Goal: Task Accomplishment & Management: Complete application form

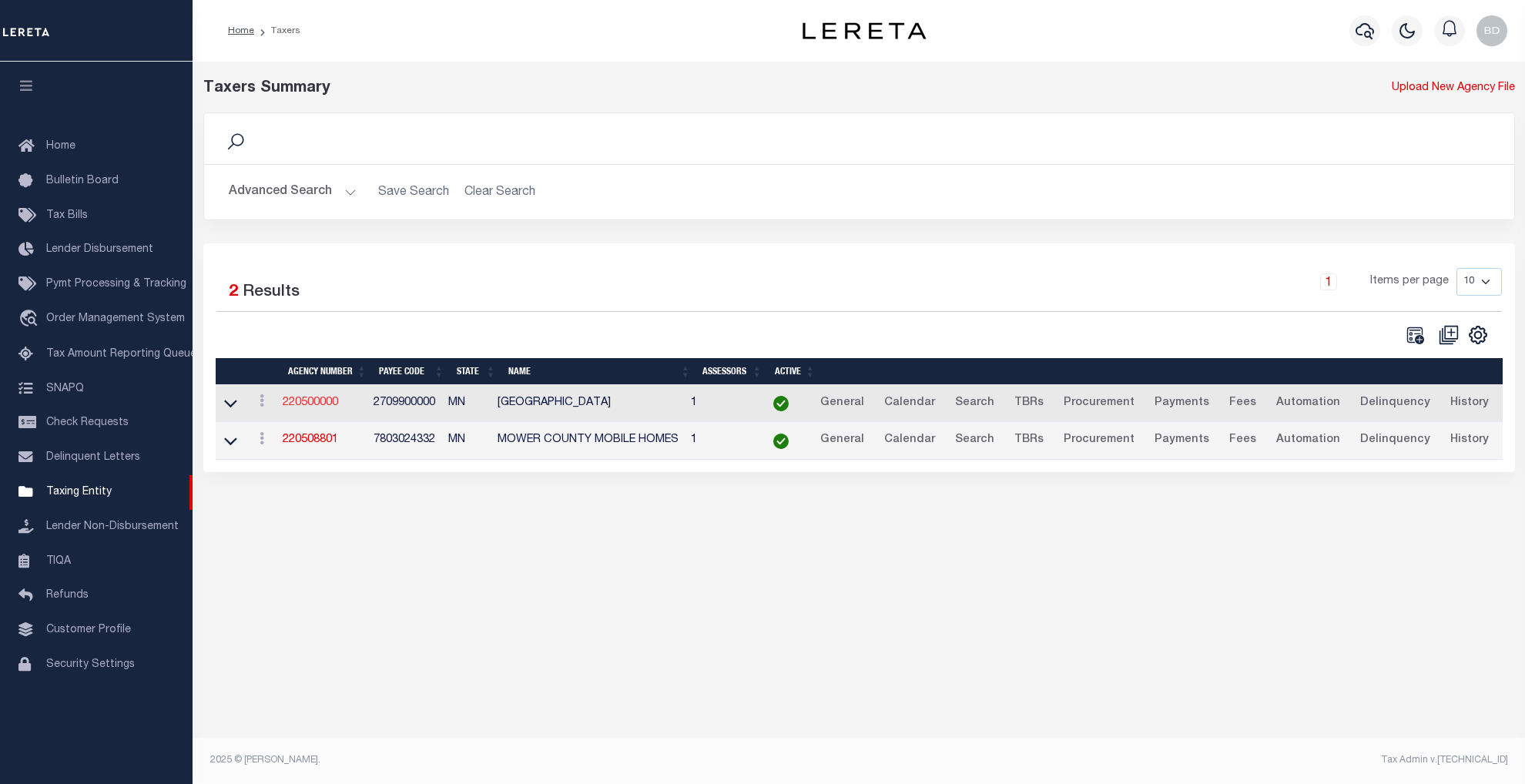
click at [302, 401] on link "220500000" at bounding box center [311, 403] width 56 height 11
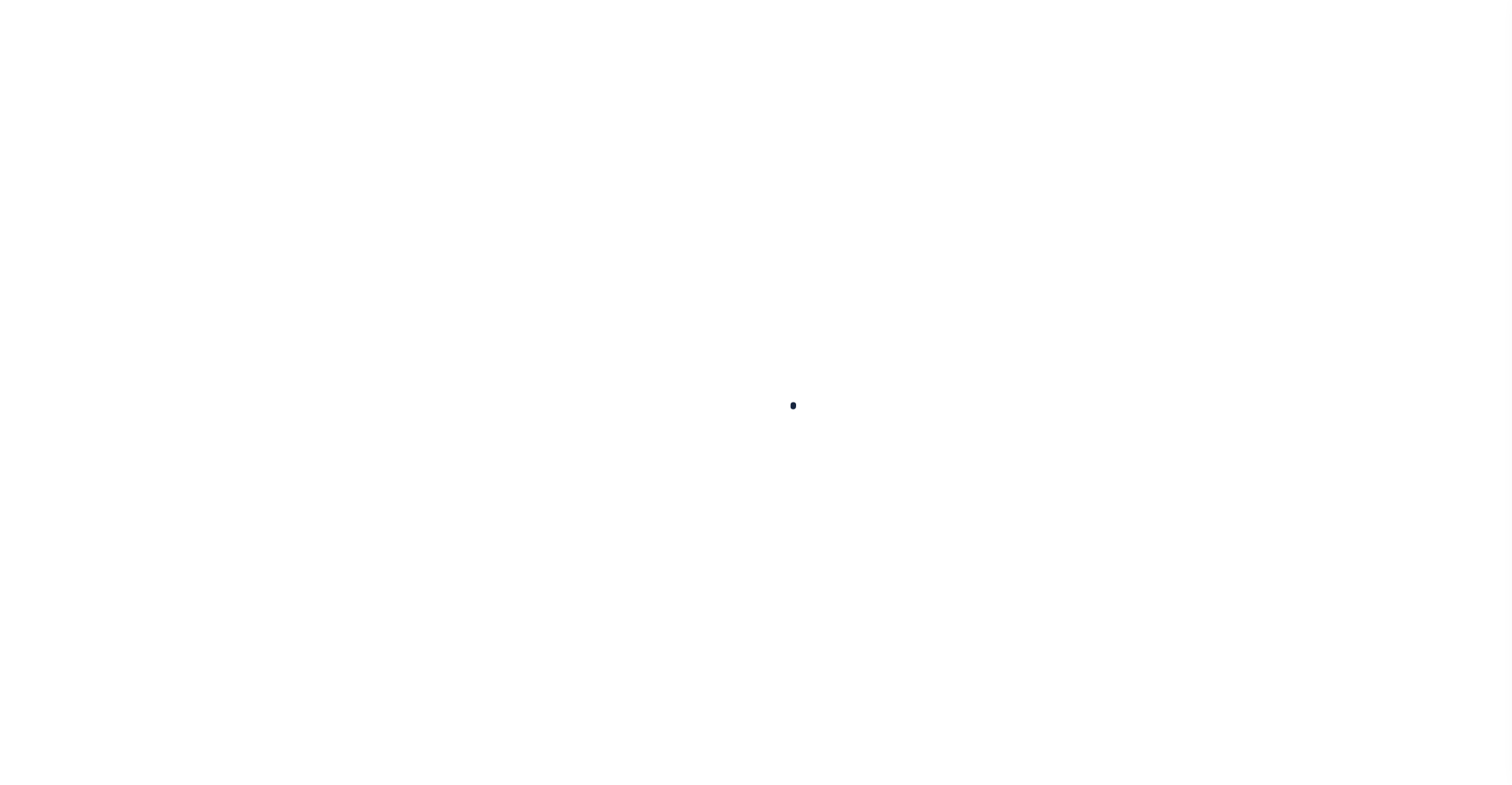
select select
checkbox input "false"
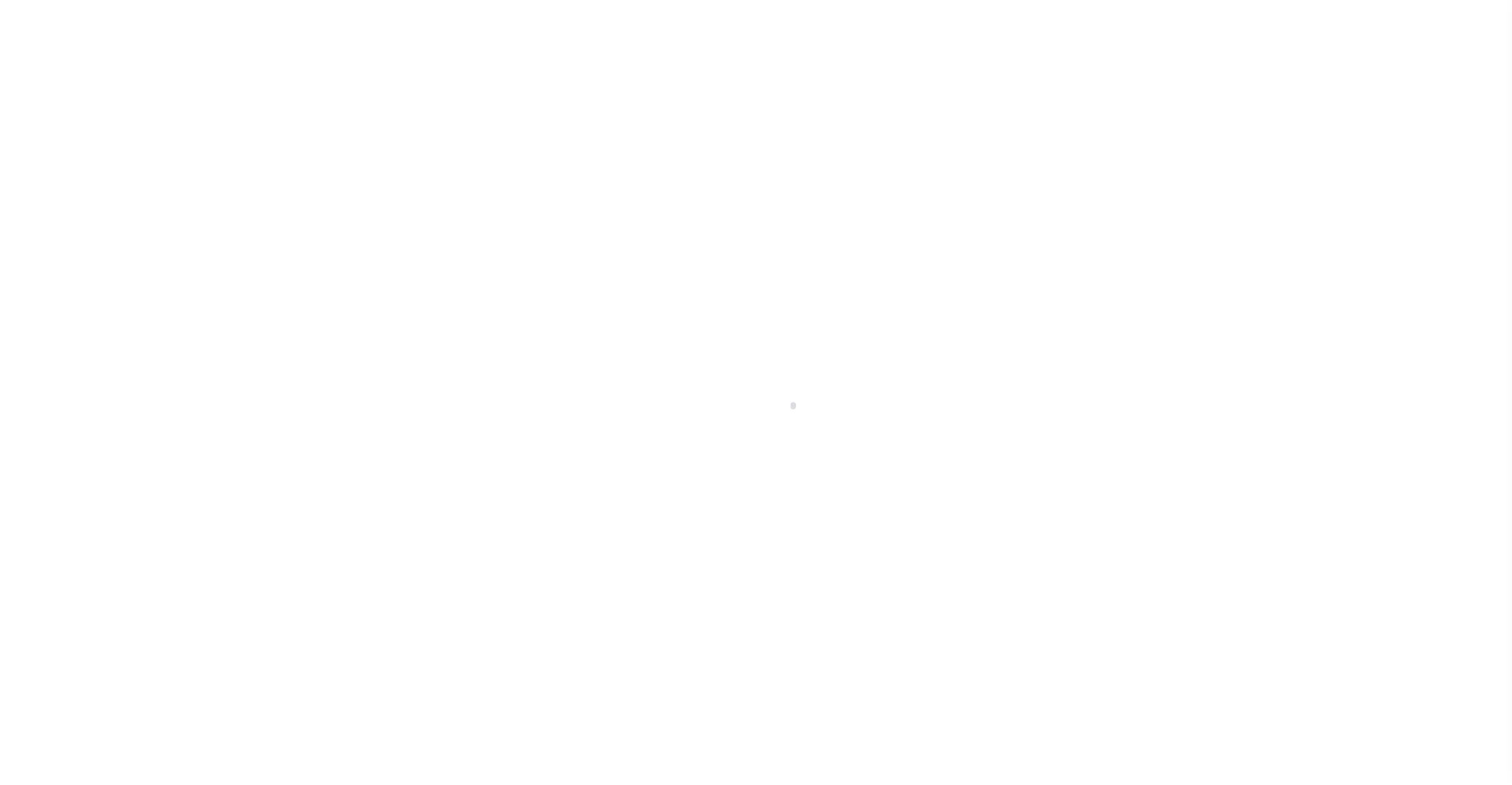
checkbox input "false"
type input "2709900000"
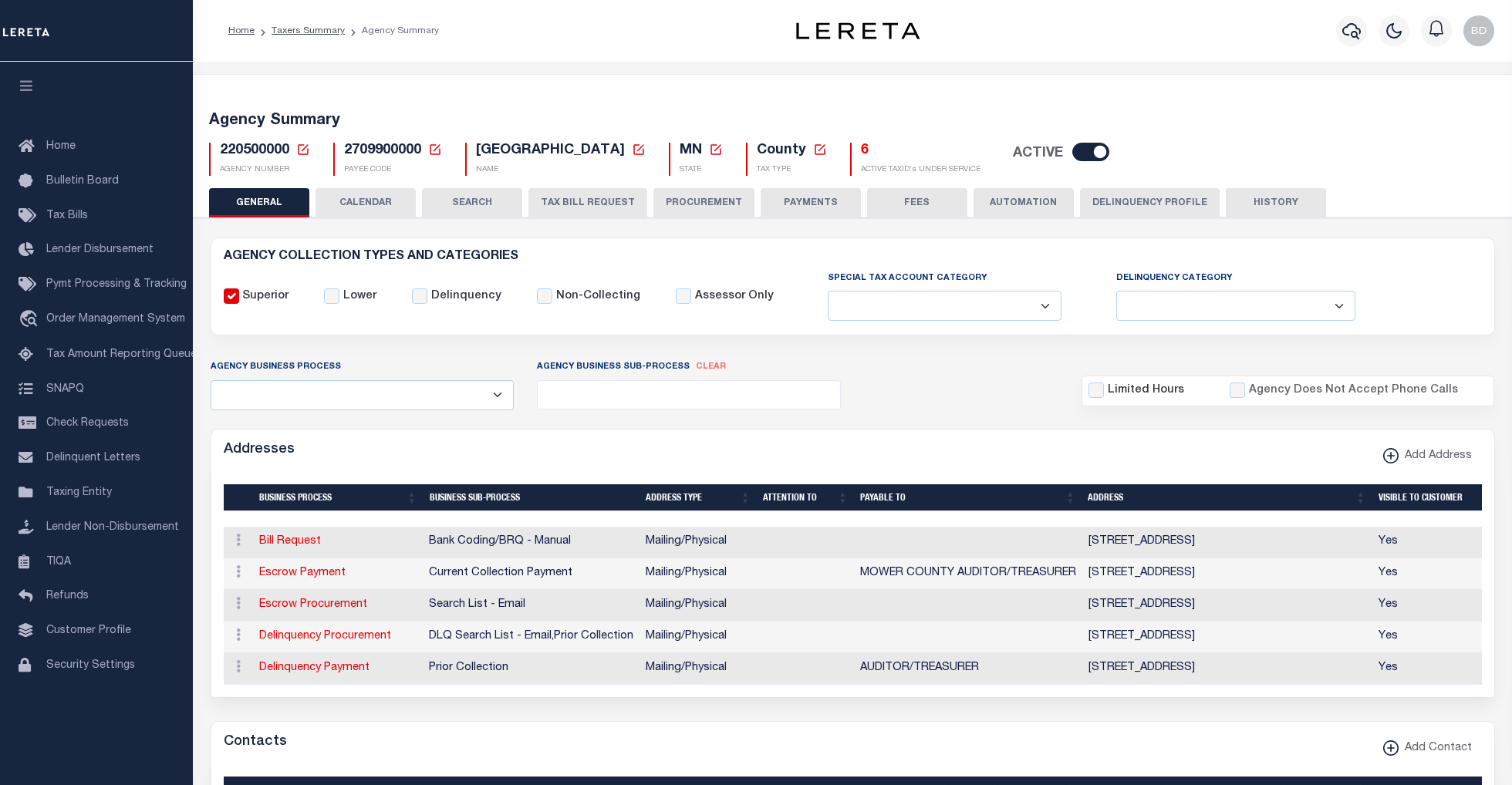
click at [304, 145] on icon at bounding box center [304, 149] width 14 height 14
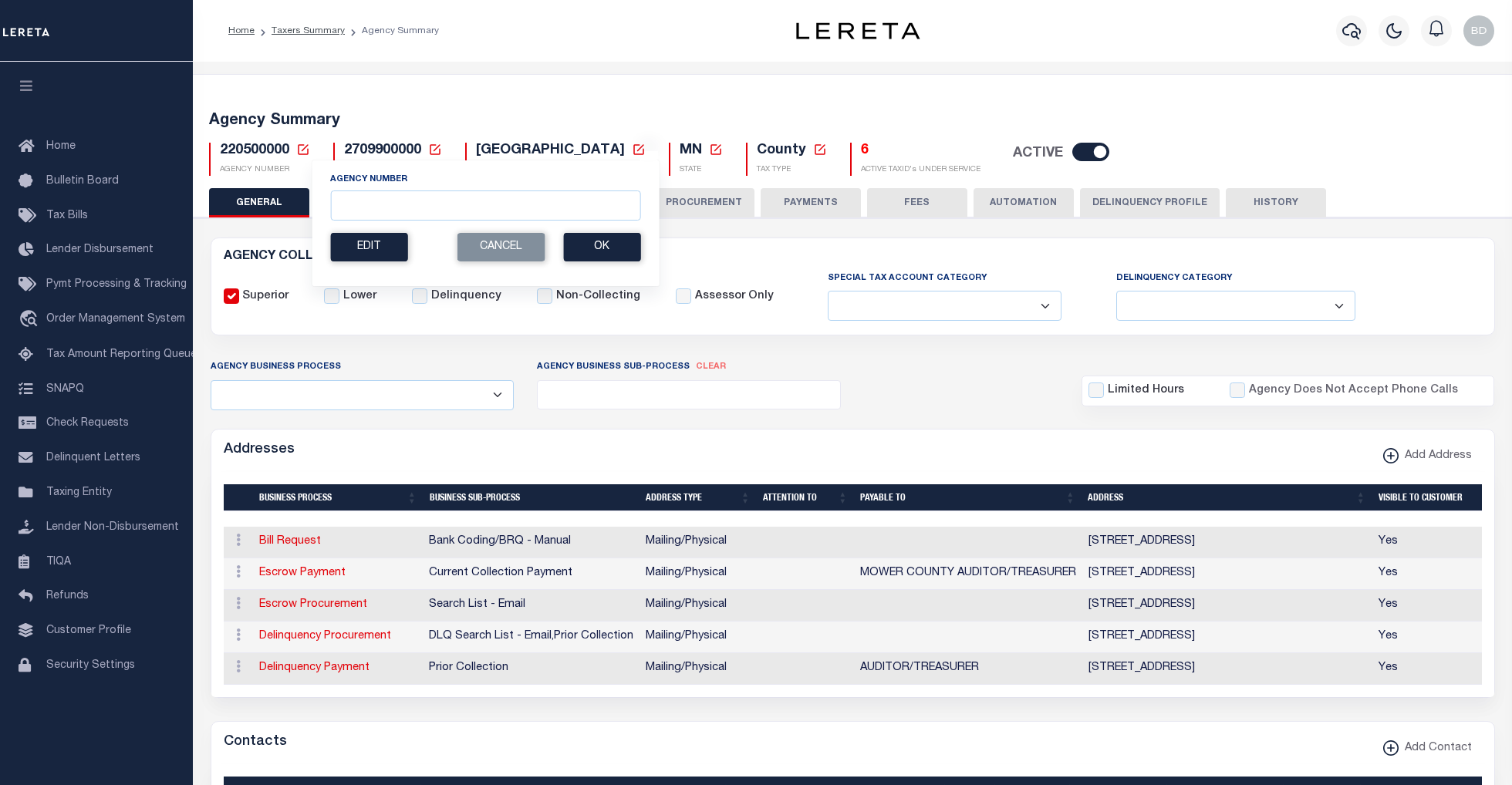
drag, startPoint x: 364, startPoint y: 193, endPoint x: 368, endPoint y: 201, distance: 8.9
click at [364, 194] on div "Agency Number" at bounding box center [485, 197] width 310 height 48
click at [369, 204] on input "Agency Number" at bounding box center [485, 205] width 310 height 30
type input "210630102"
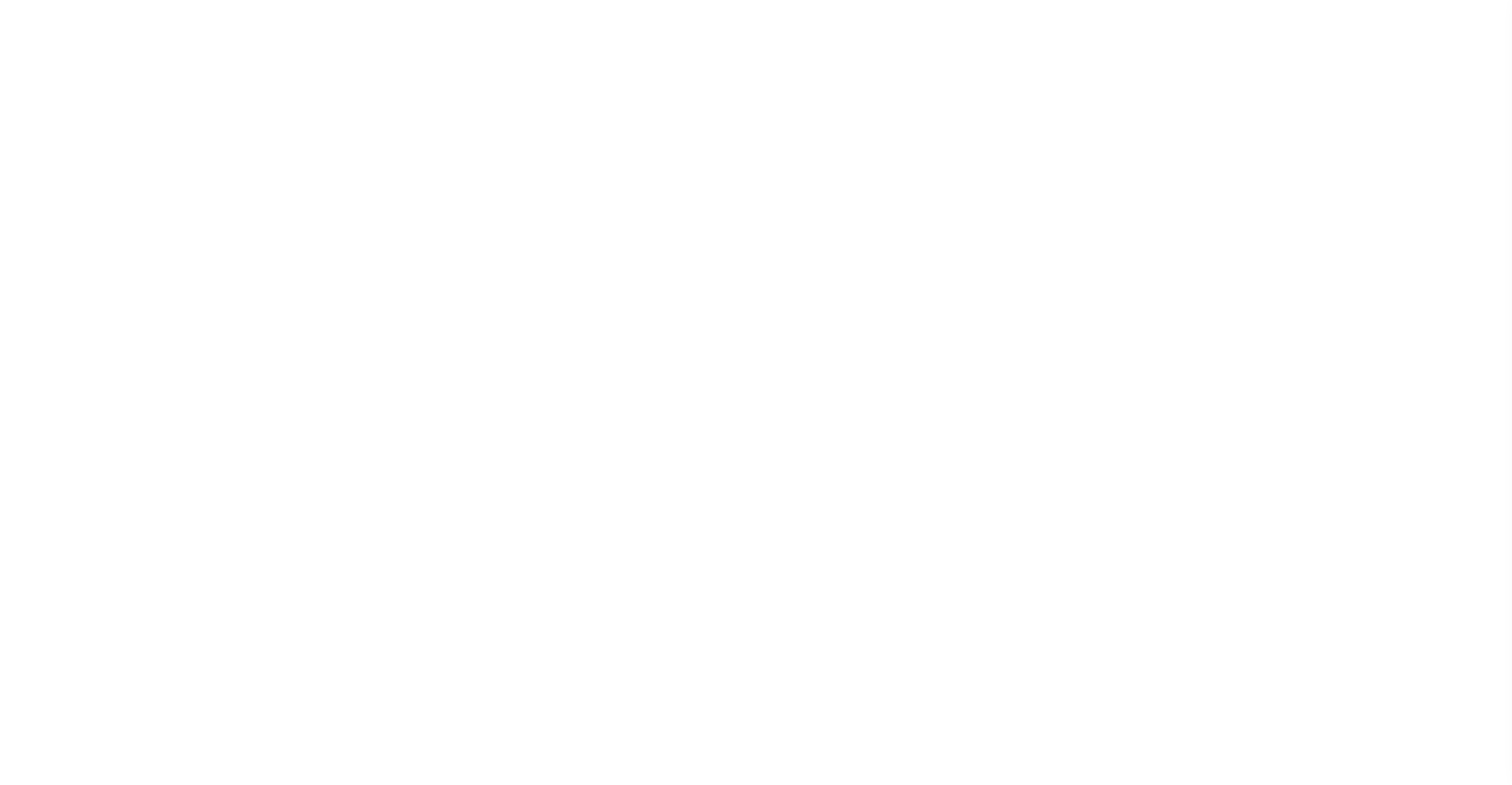
select select
checkbox input "false"
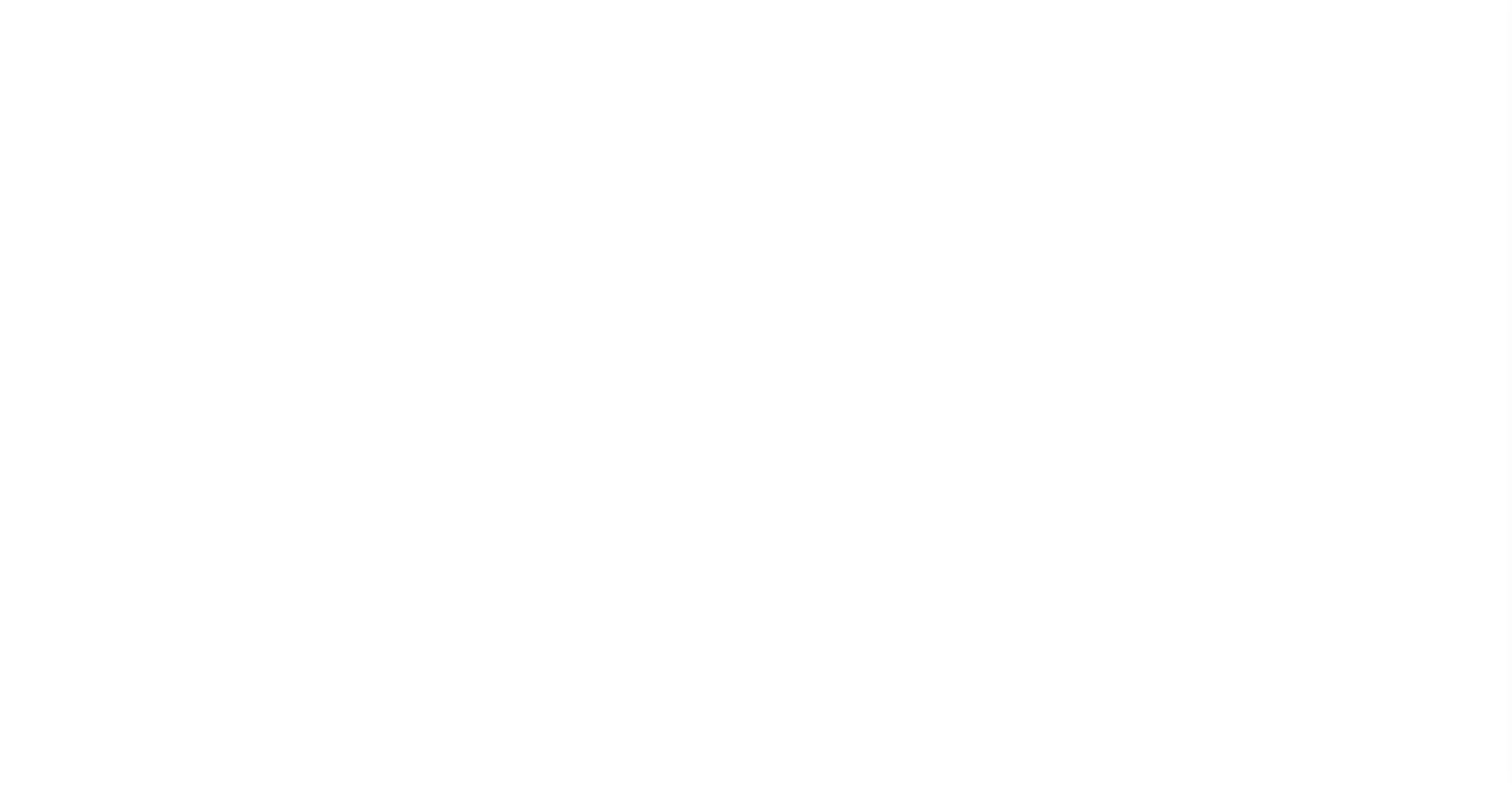
checkbox input "false"
type input "2612504005"
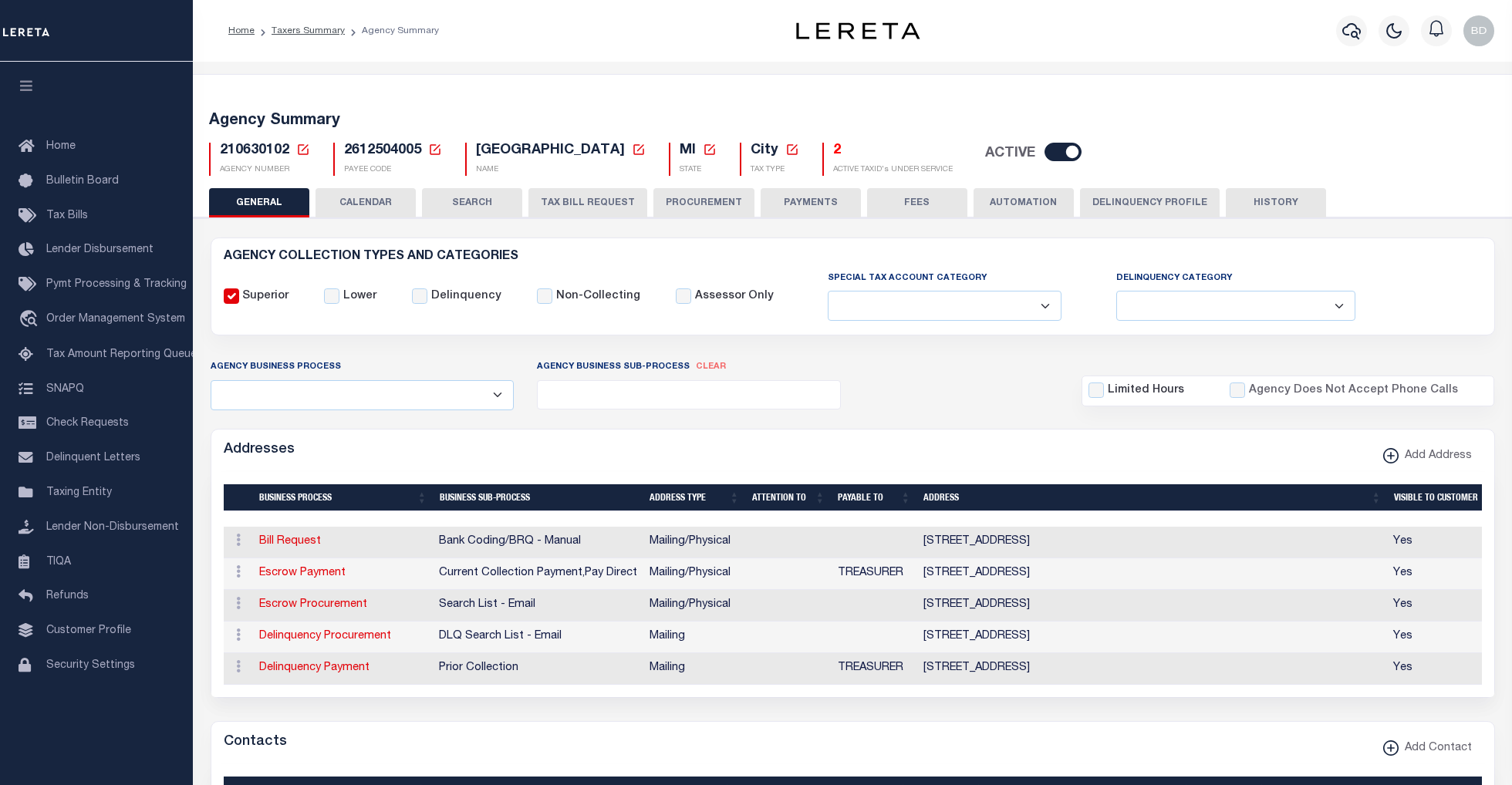
click at [569, 201] on button "TAX BILL REQUEST" at bounding box center [587, 203] width 119 height 29
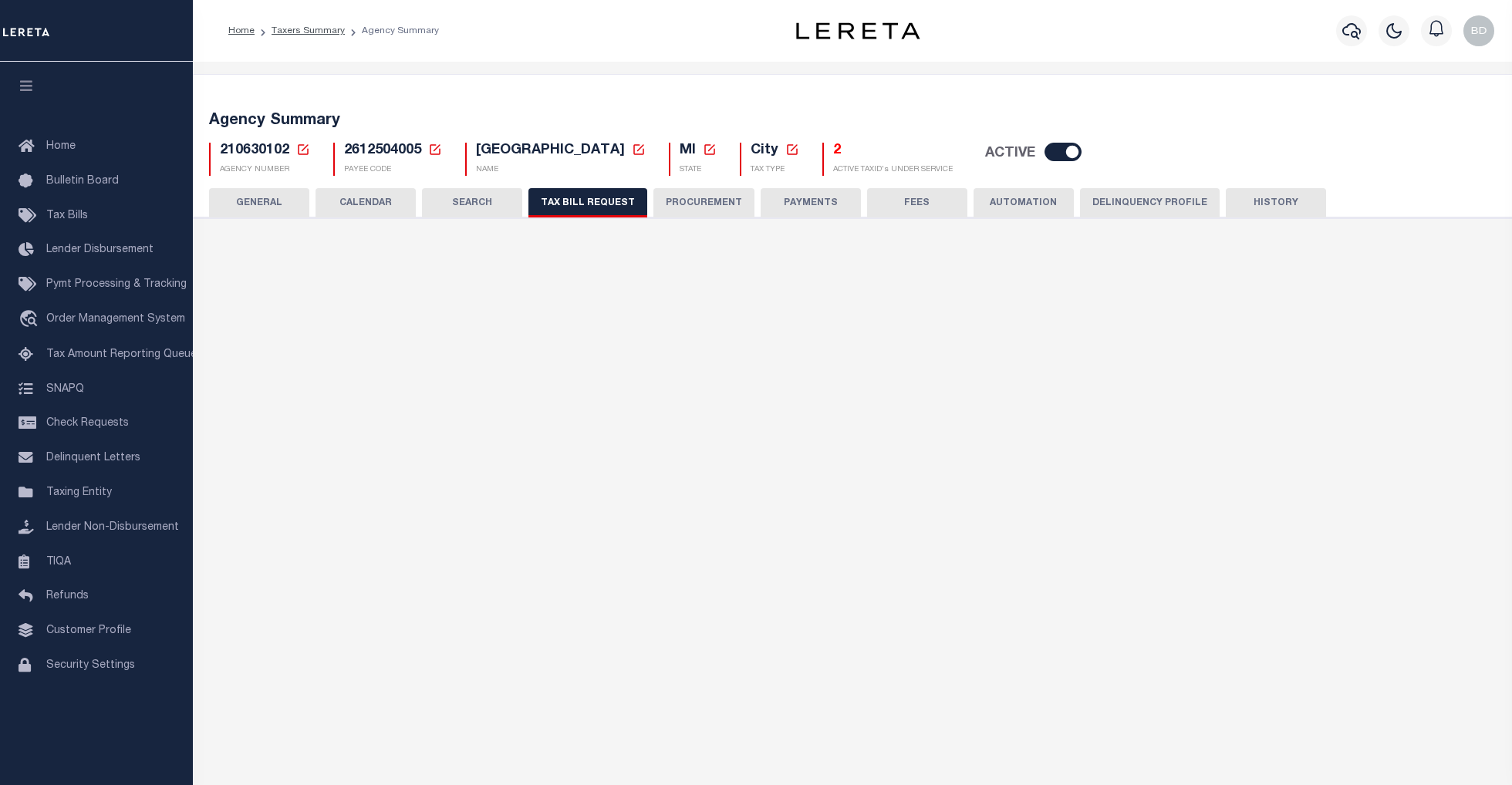
select select "27"
checkbox input "false"
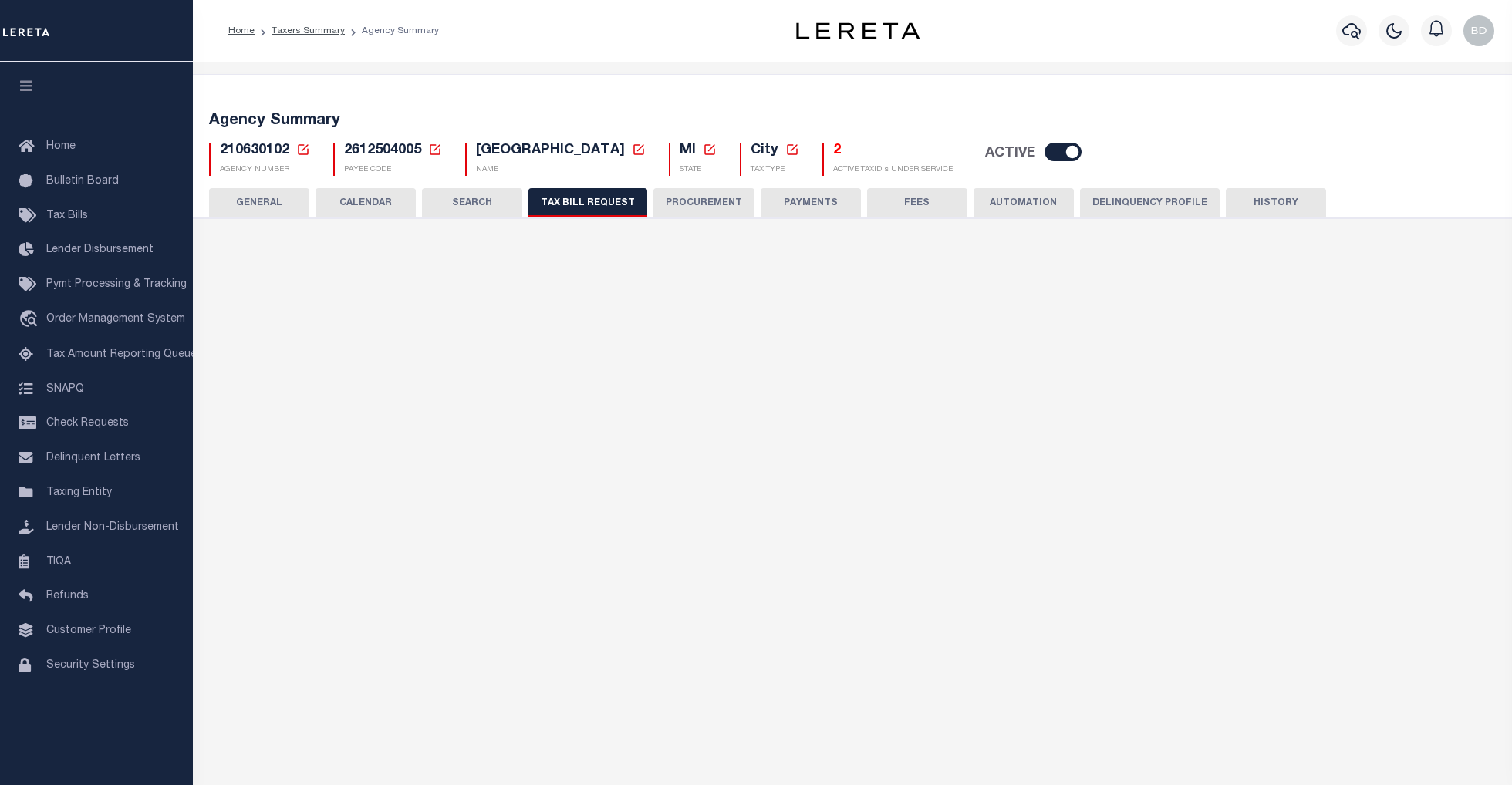
select select "22"
select select "true"
select select "13"
type input "00779"
select select
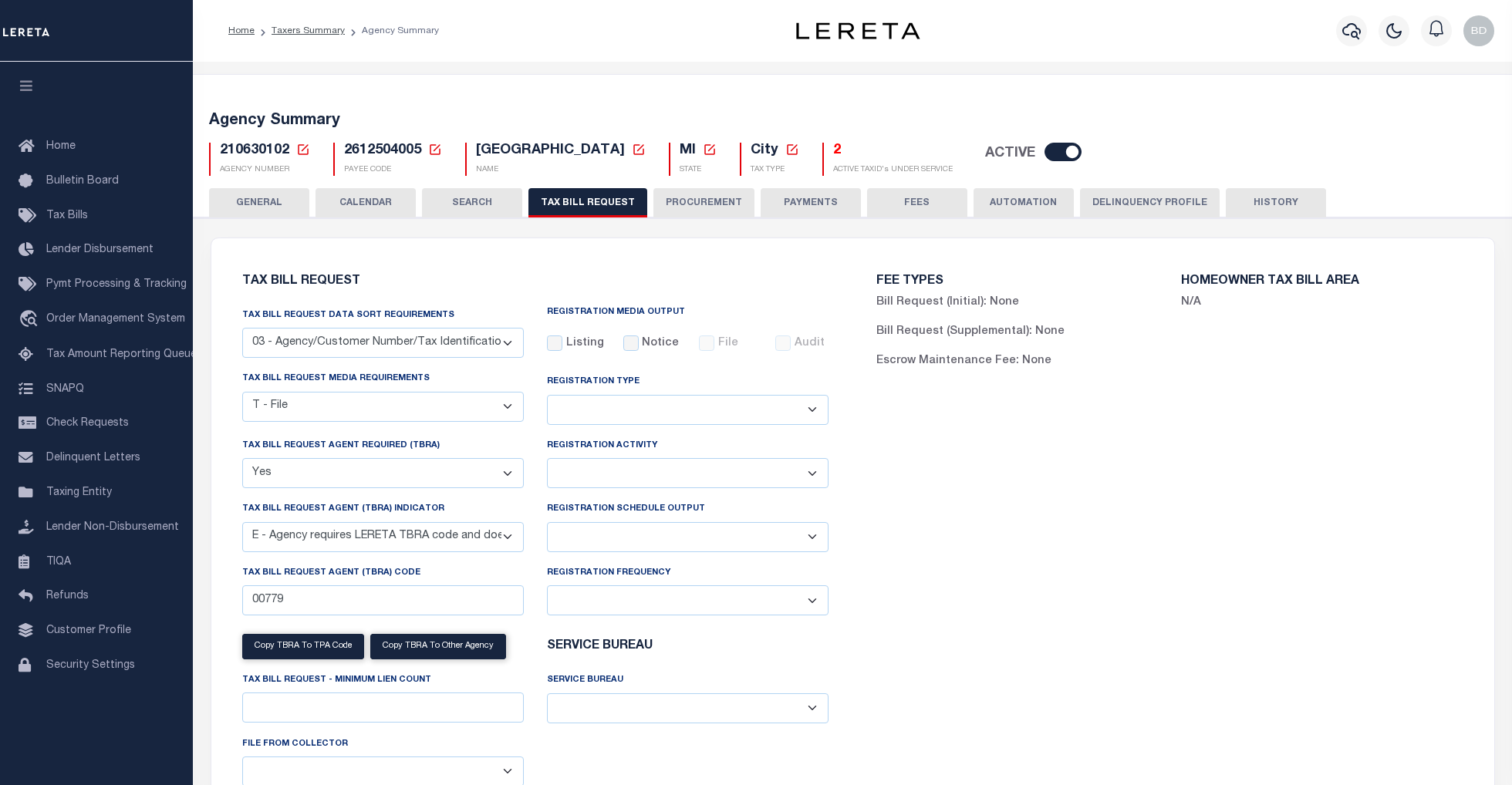
click at [302, 146] on icon at bounding box center [304, 149] width 14 height 14
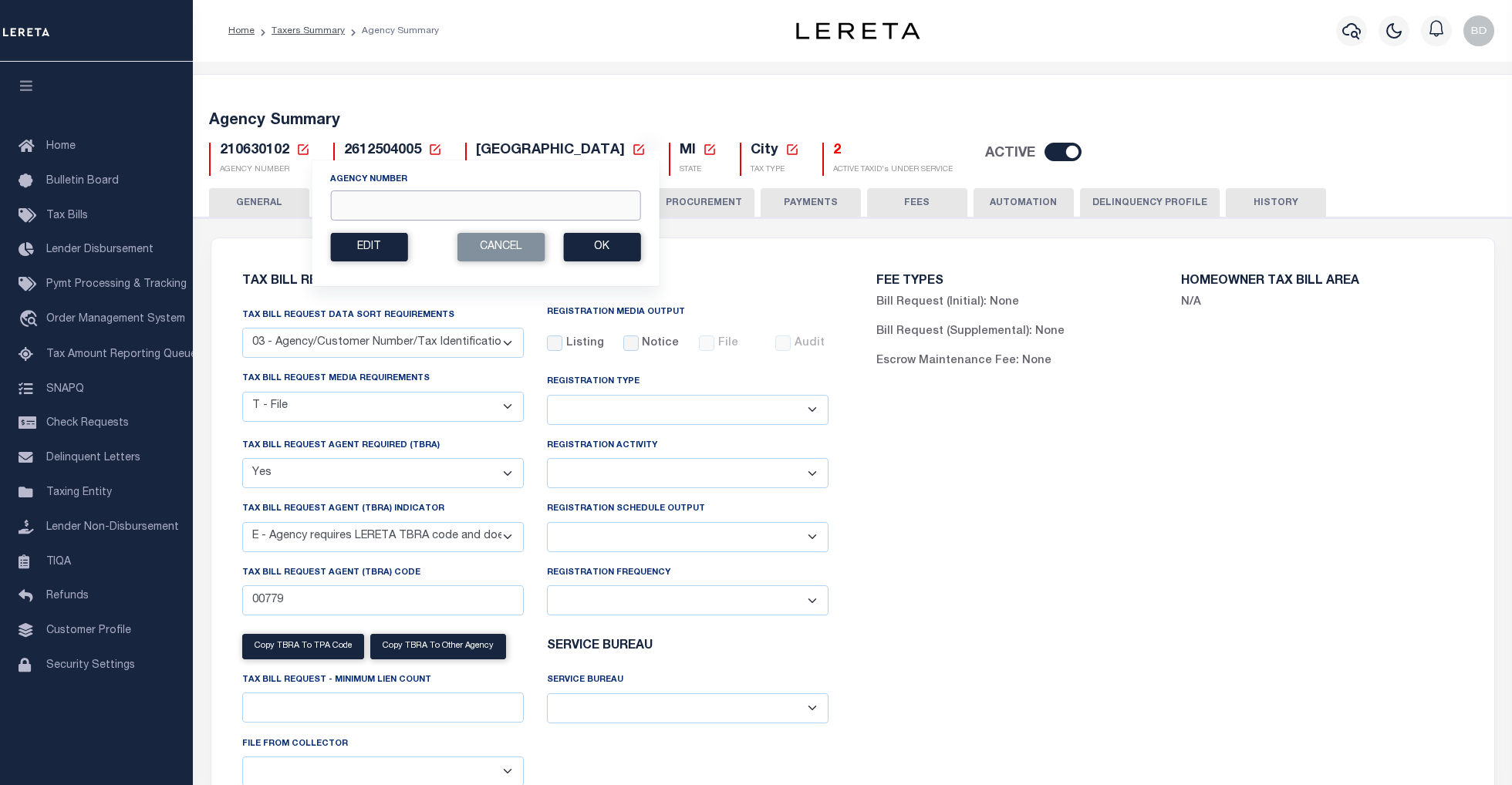
click at [359, 207] on input "Agency Number" at bounding box center [485, 205] width 310 height 30
type input "210630209"
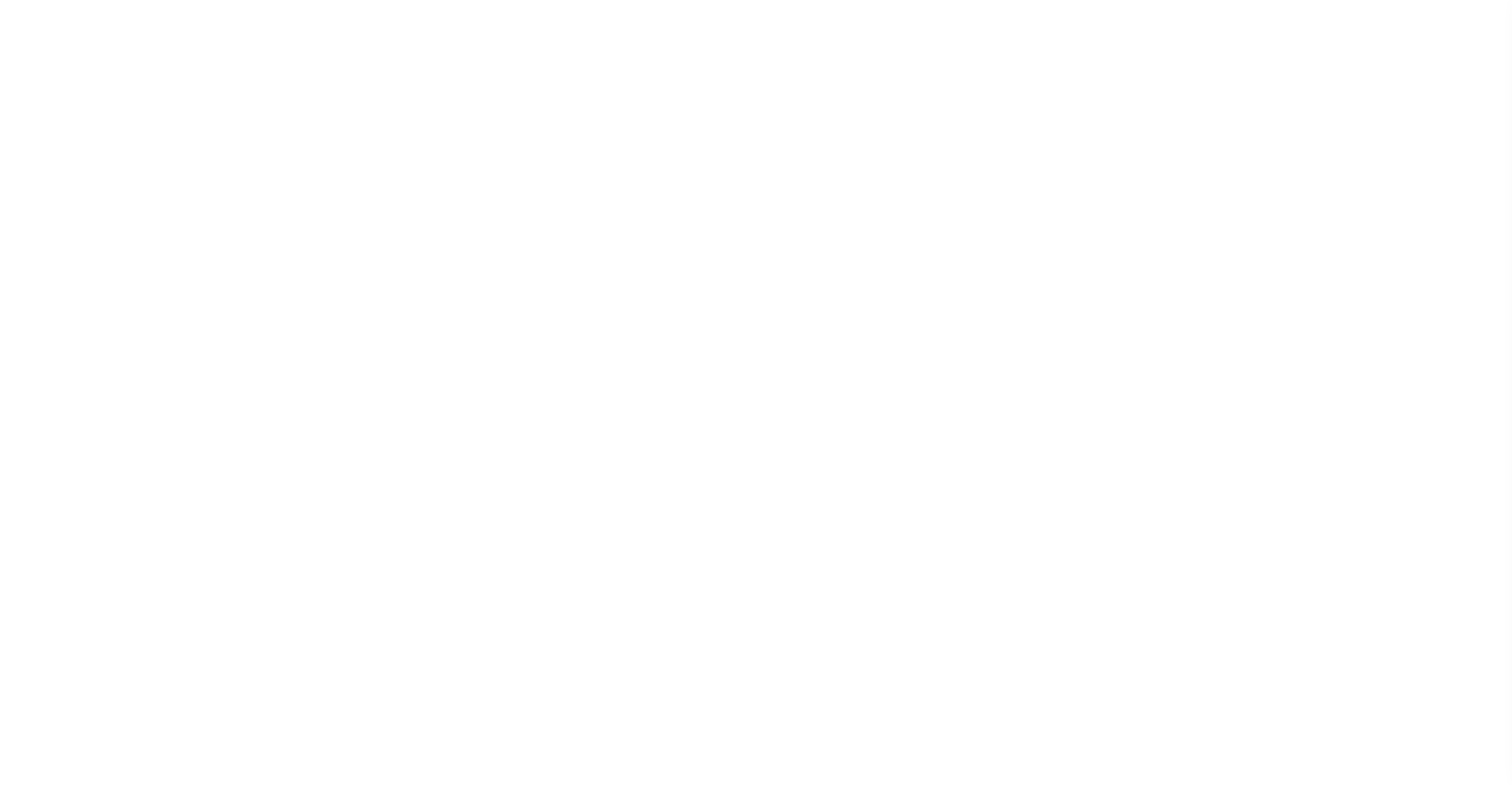
select select
checkbox input "false"
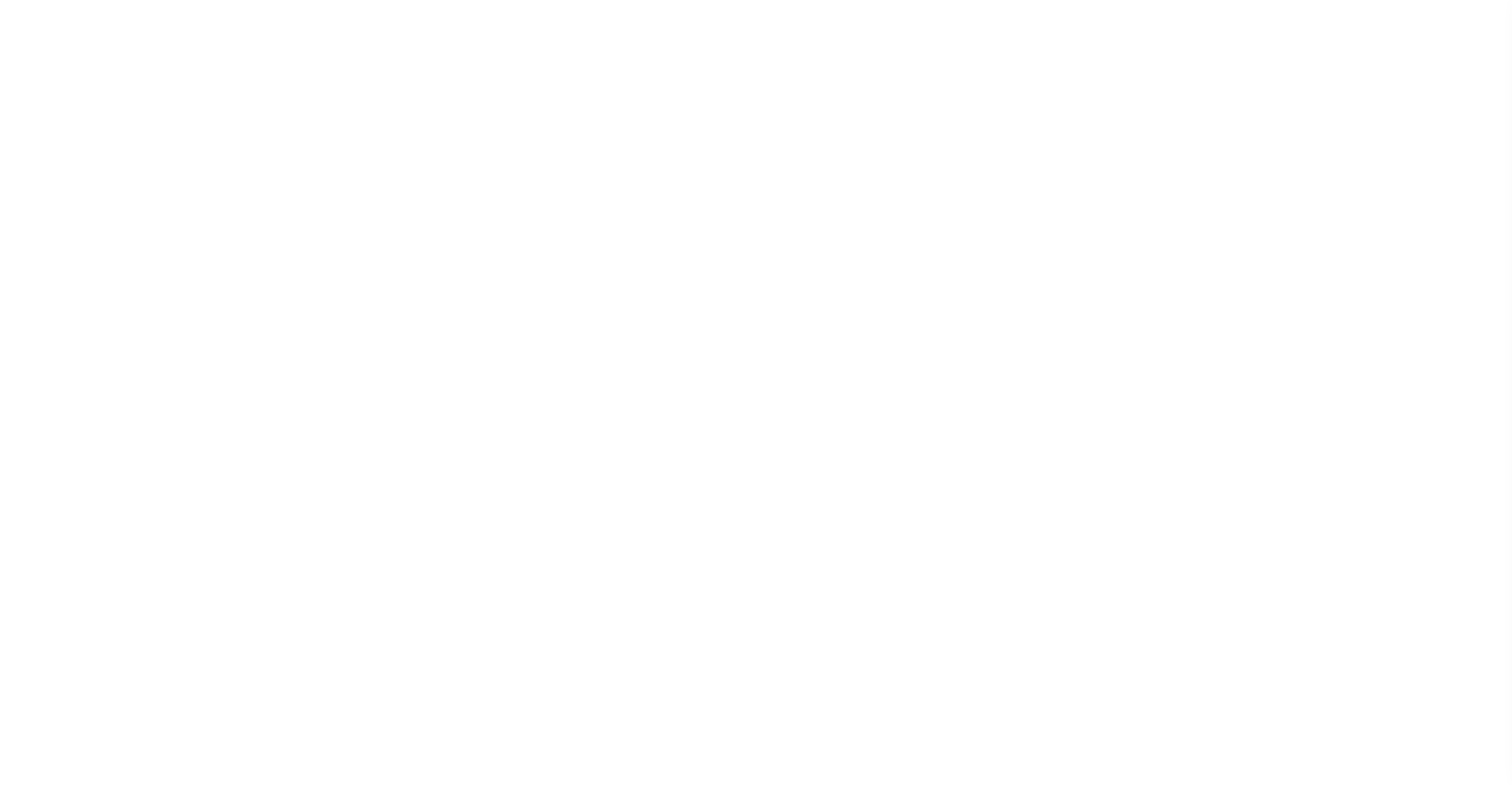
checkbox input "false"
type input "2612504005"
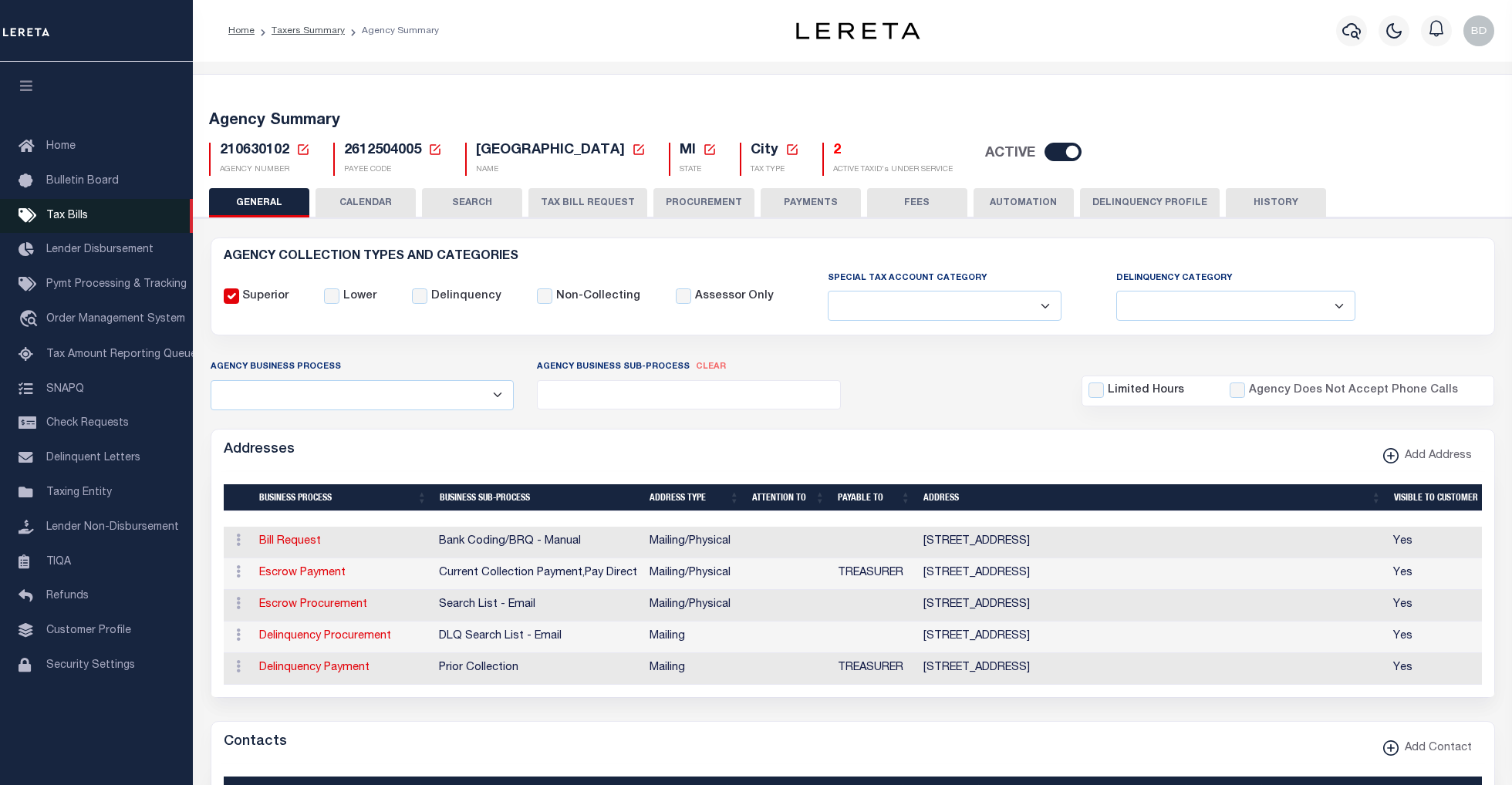
click at [81, 214] on span "Tax Bills" at bounding box center [67, 216] width 42 height 11
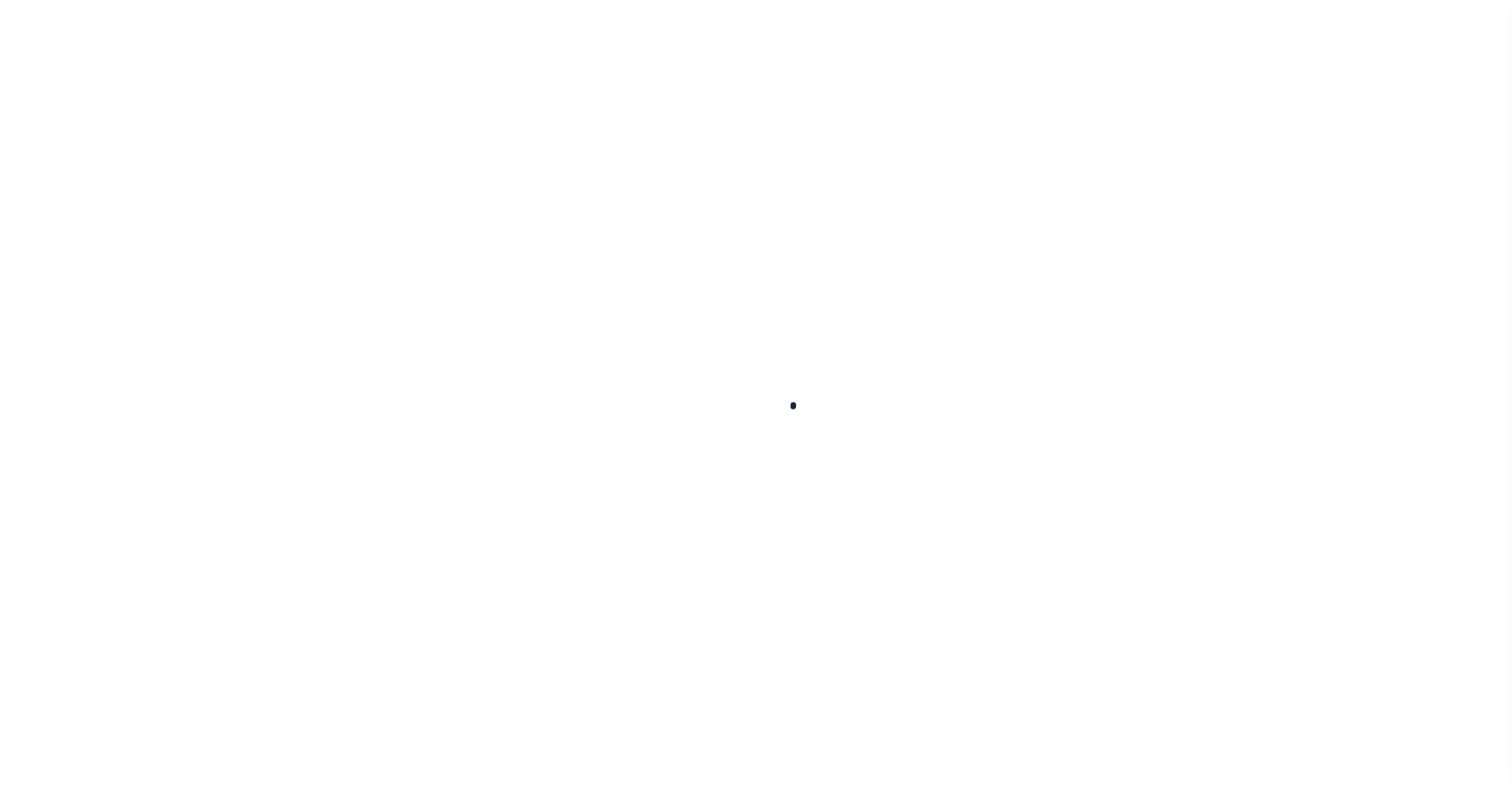
select select
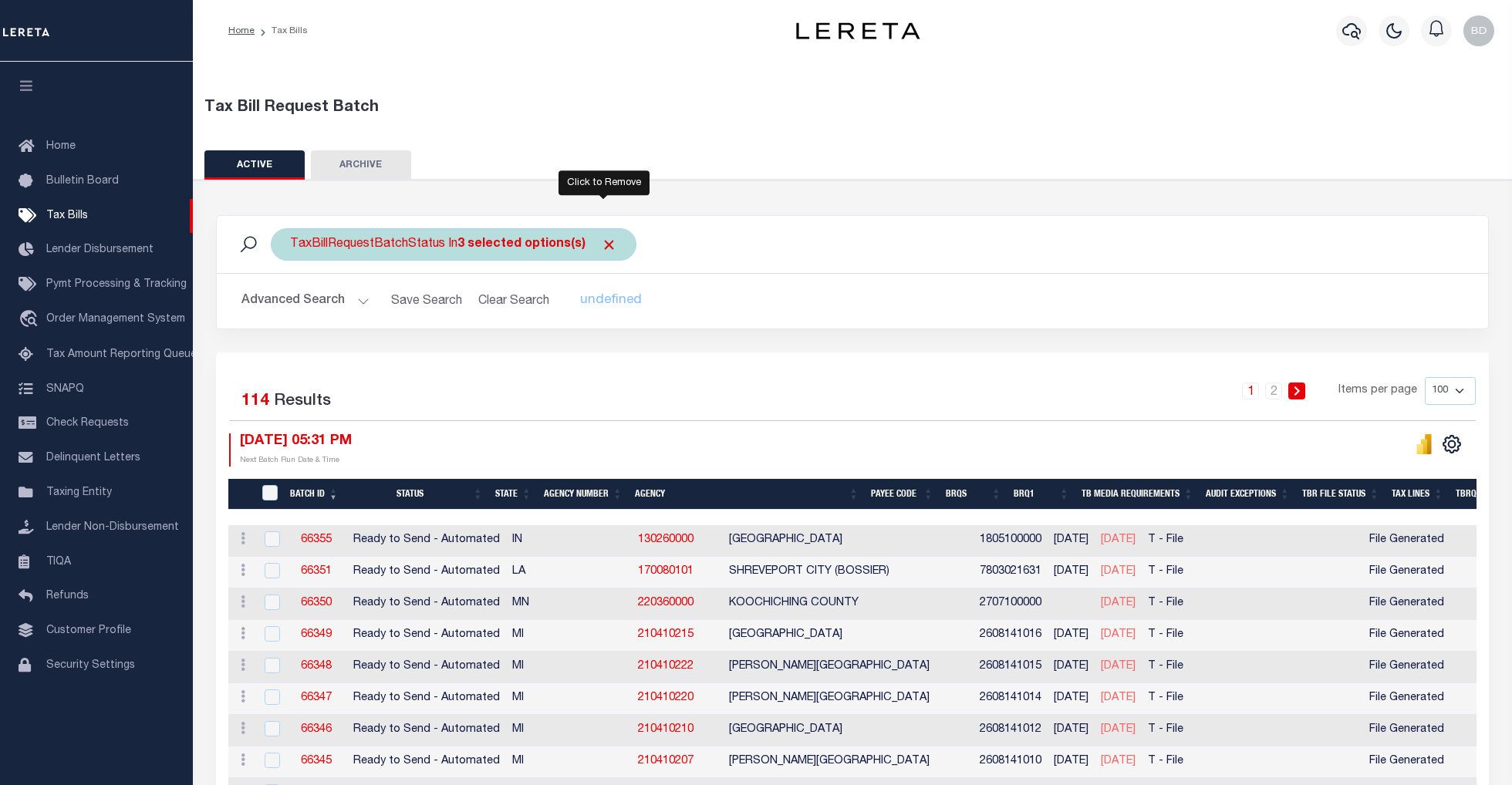
click at [601, 242] on span "Click to Remove" at bounding box center [609, 245] width 16 height 16
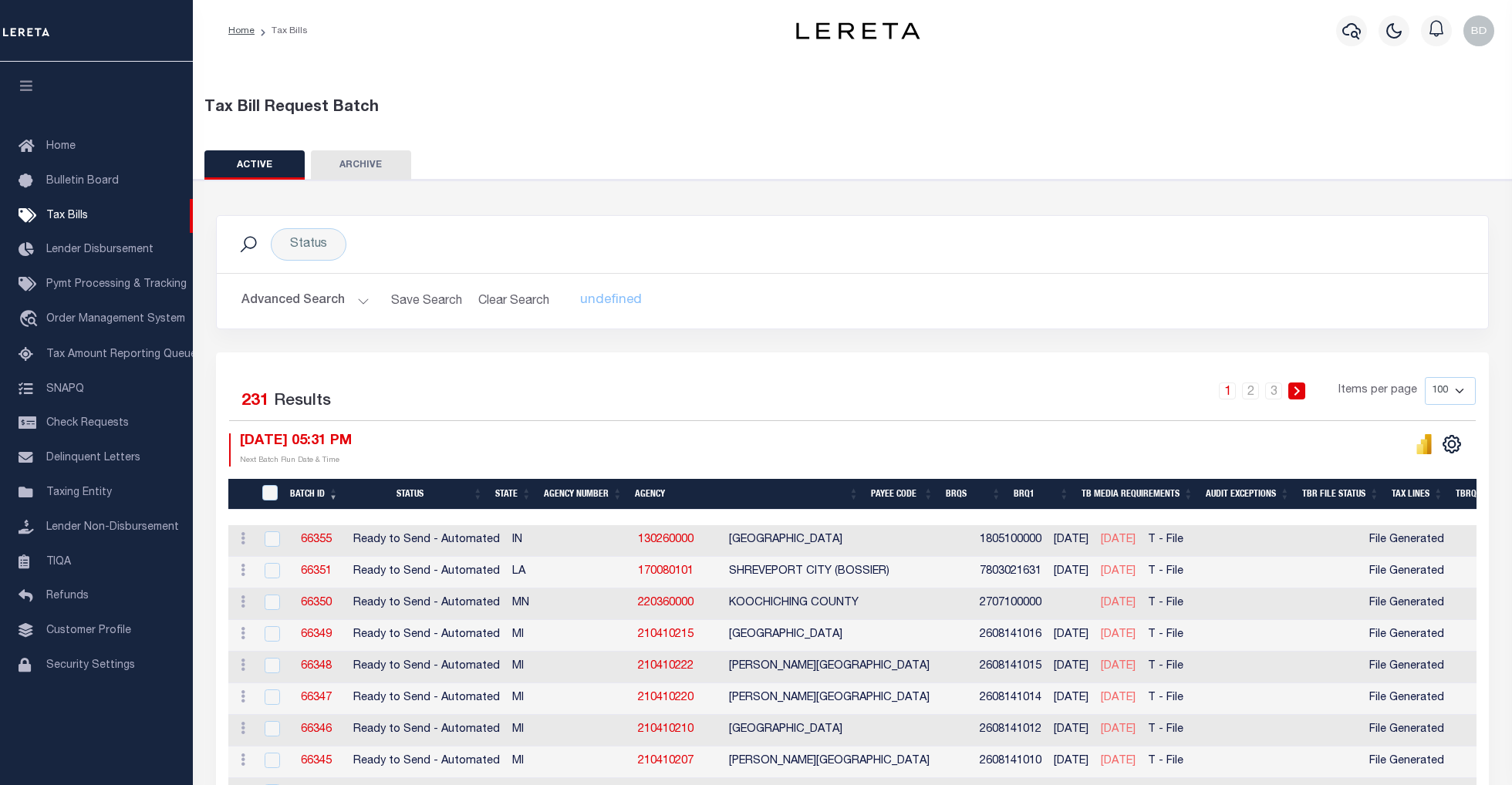
click at [367, 297] on h2 "Advanced Search Save Search Clear Search TaxBillBatches_dynamictable_____Defaul…" at bounding box center [853, 301] width 1247 height 30
click at [359, 303] on button "Advanced Search" at bounding box center [305, 301] width 128 height 30
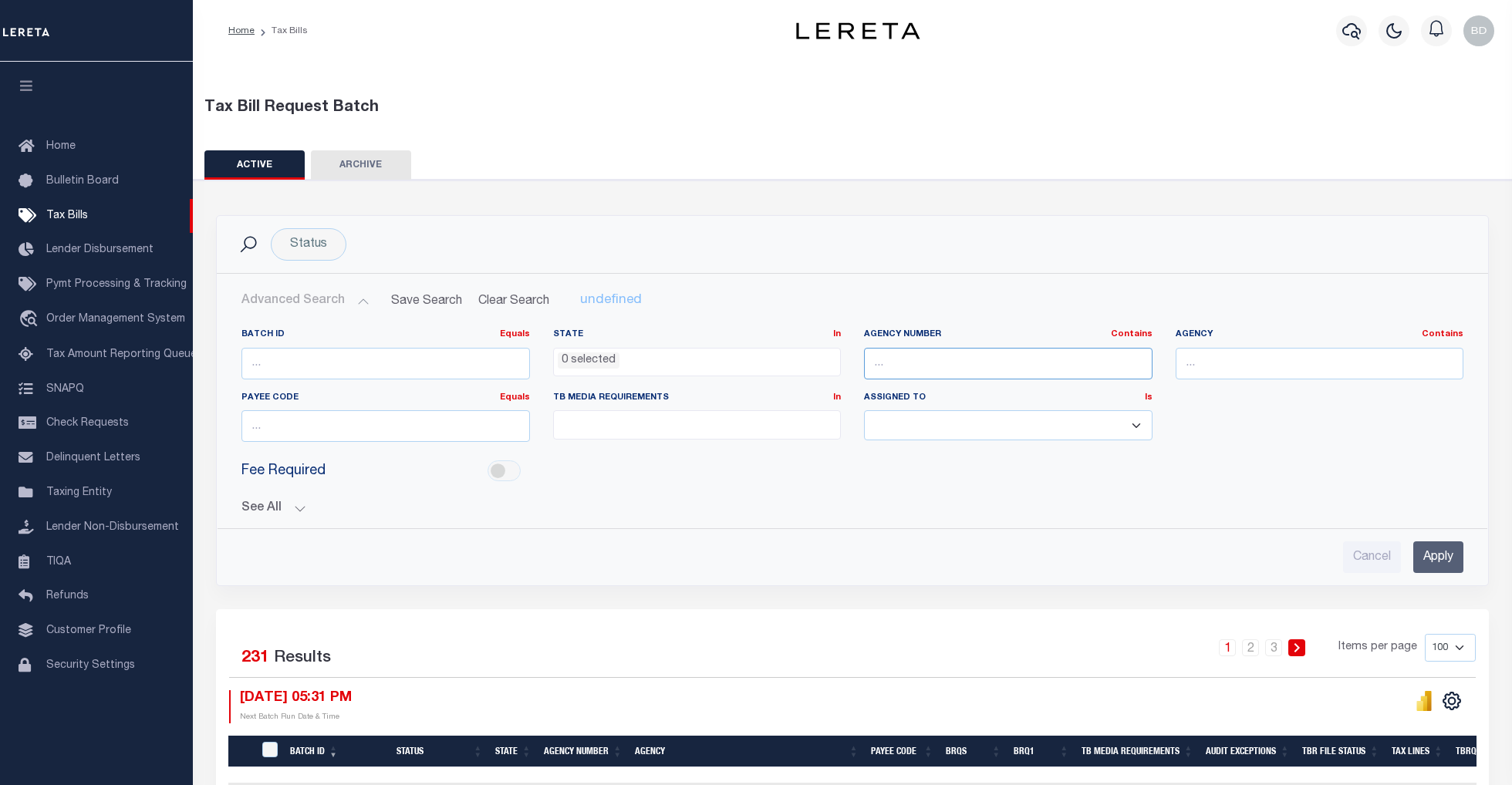
click at [964, 359] on input "text" at bounding box center [1009, 363] width 289 height 32
type input "210630102"
click at [1460, 560] on input "Apply" at bounding box center [1438, 557] width 50 height 32
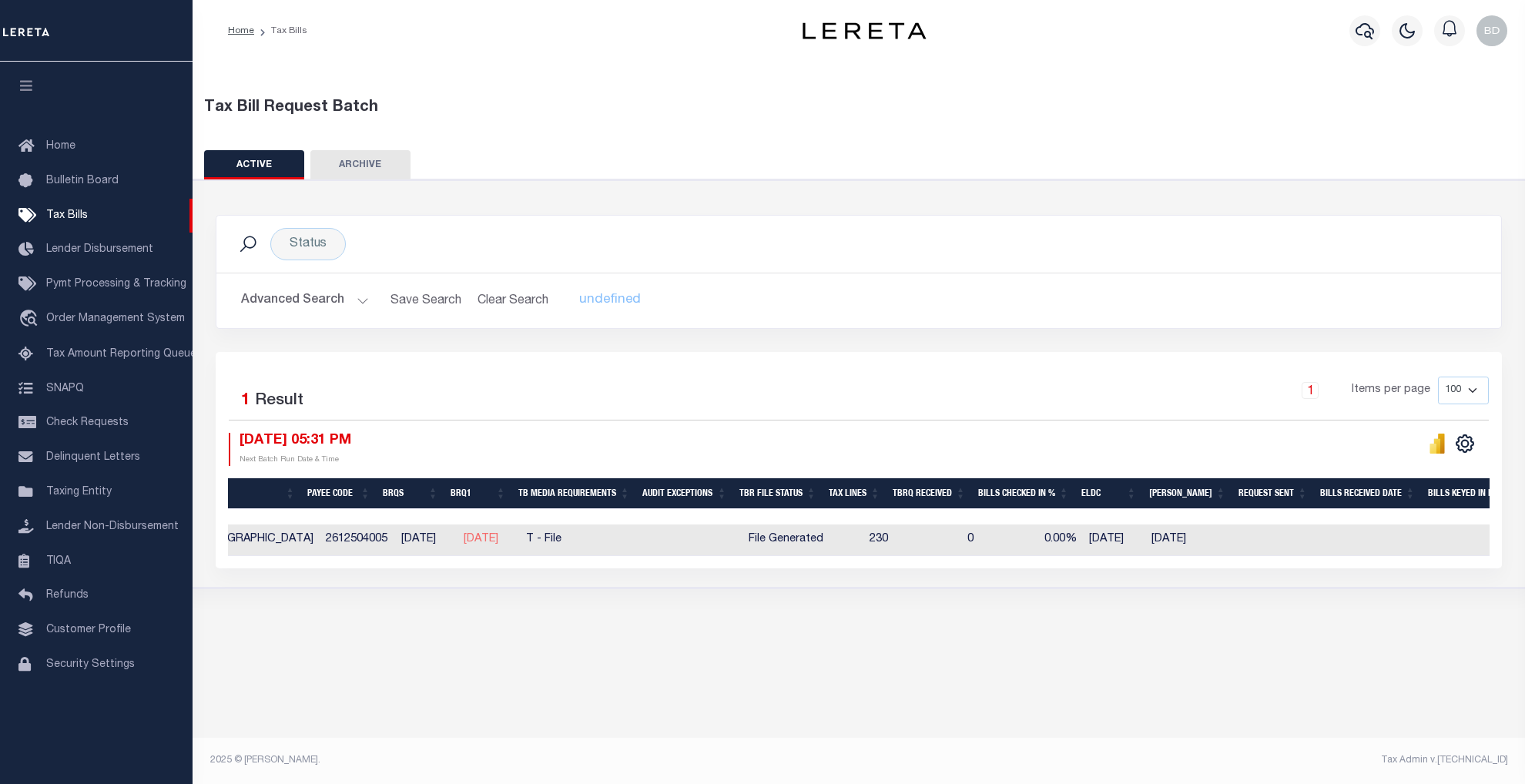
scroll to position [0, 660]
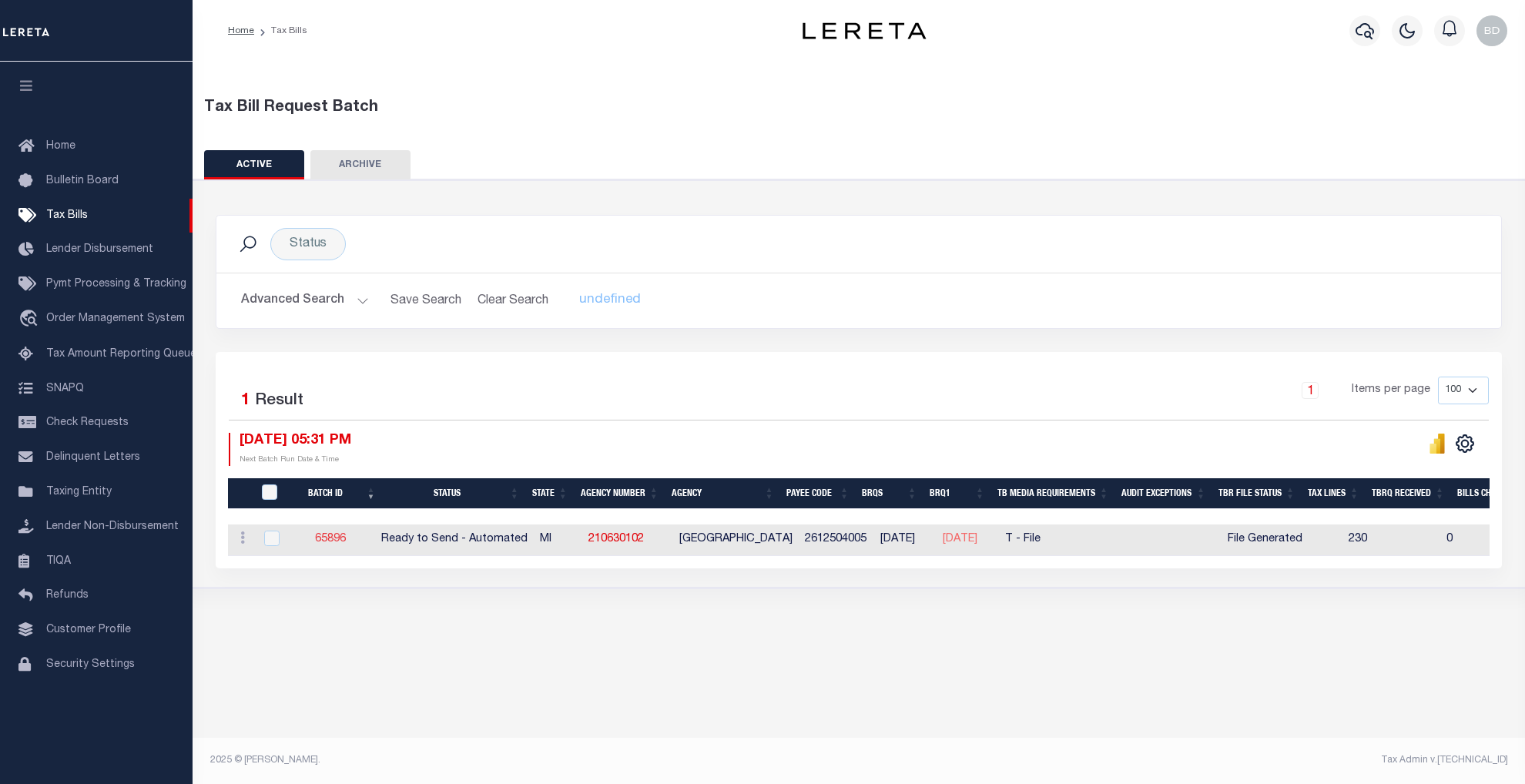
click at [331, 539] on link "65896" at bounding box center [330, 539] width 31 height 11
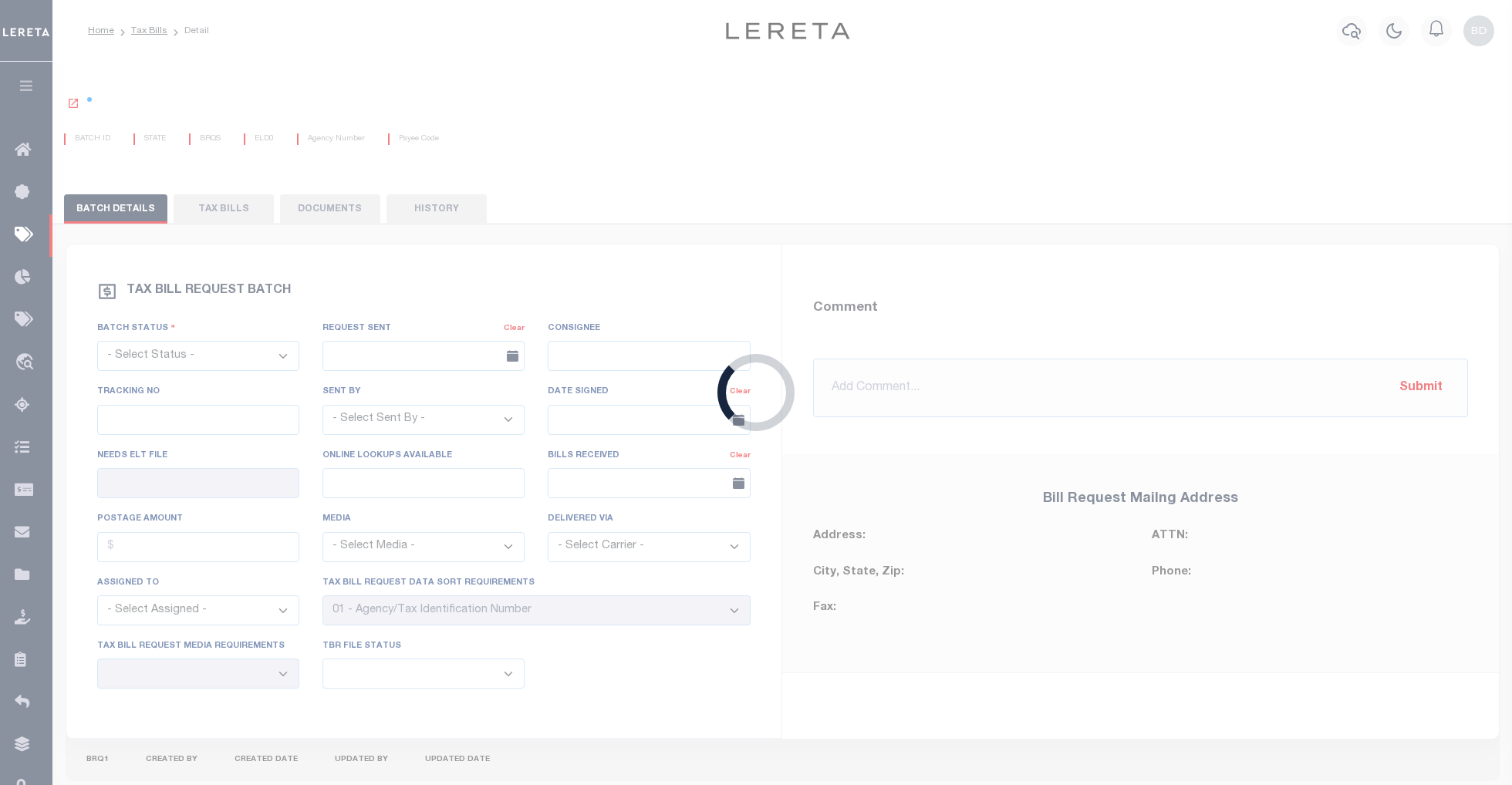
select select "RTA"
type input "No"
type input "Yes"
select select "27"
select select "22"
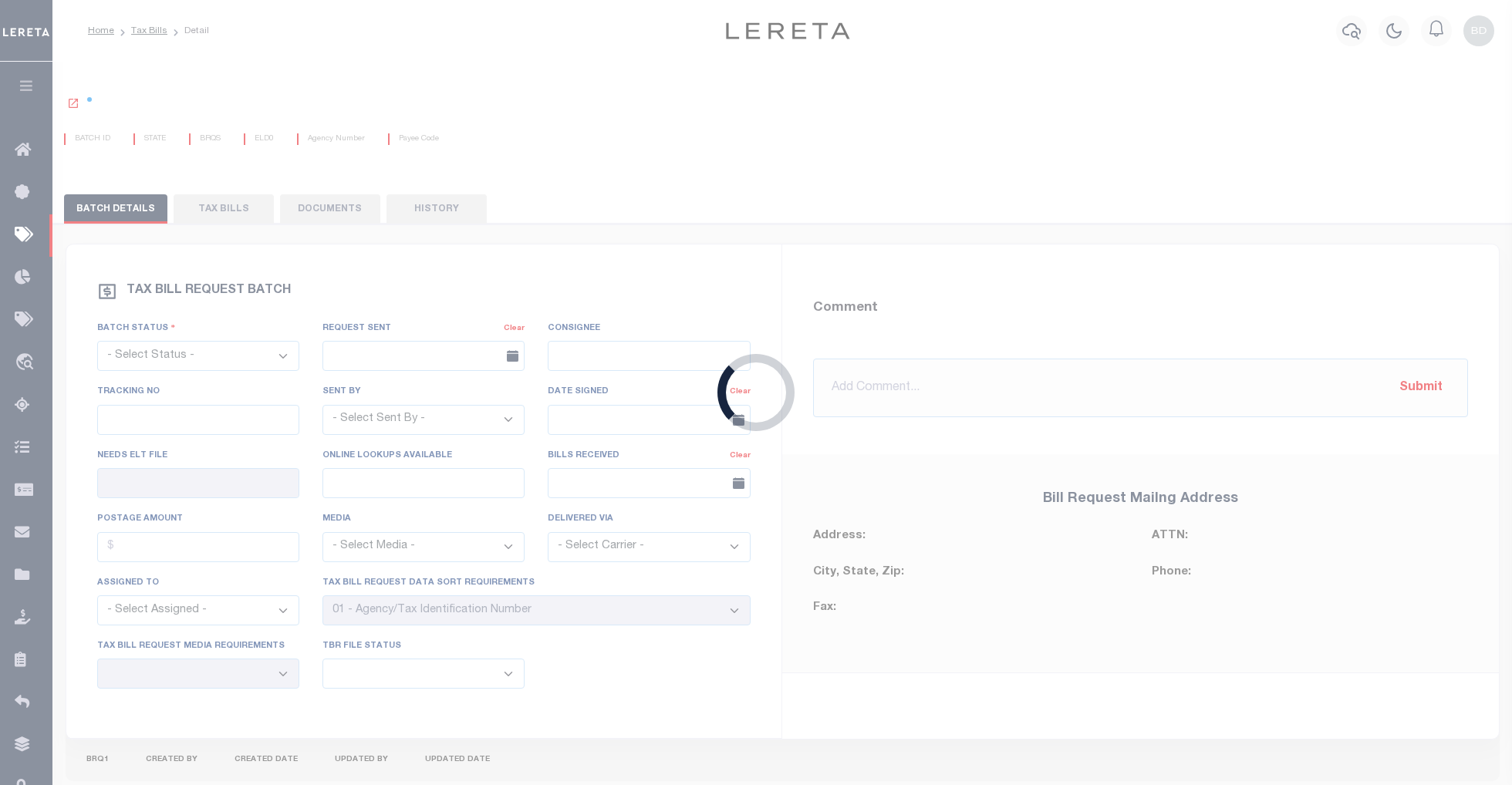
select select "2"
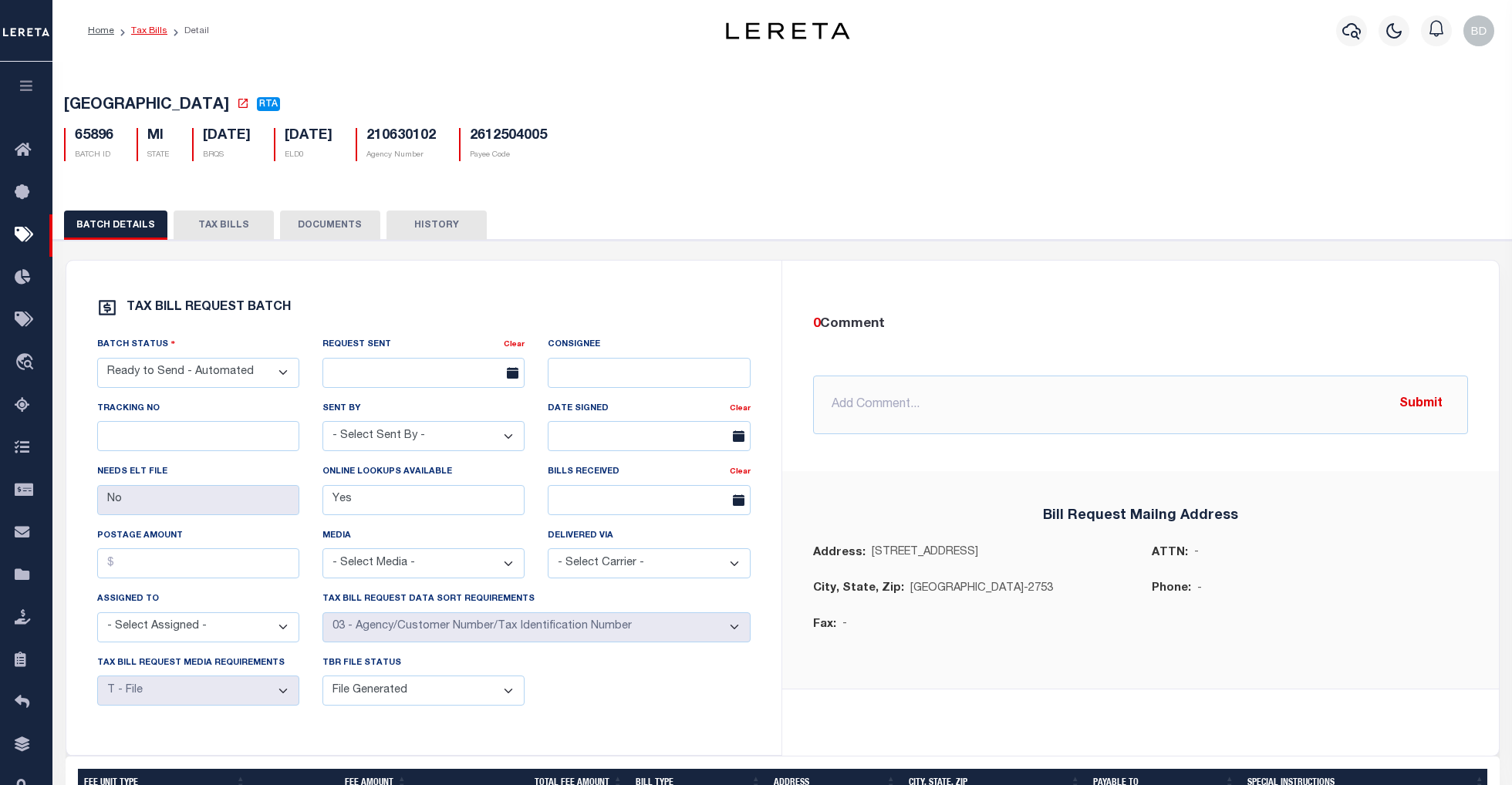
click at [146, 33] on link "Tax Bills" at bounding box center [149, 31] width 36 height 9
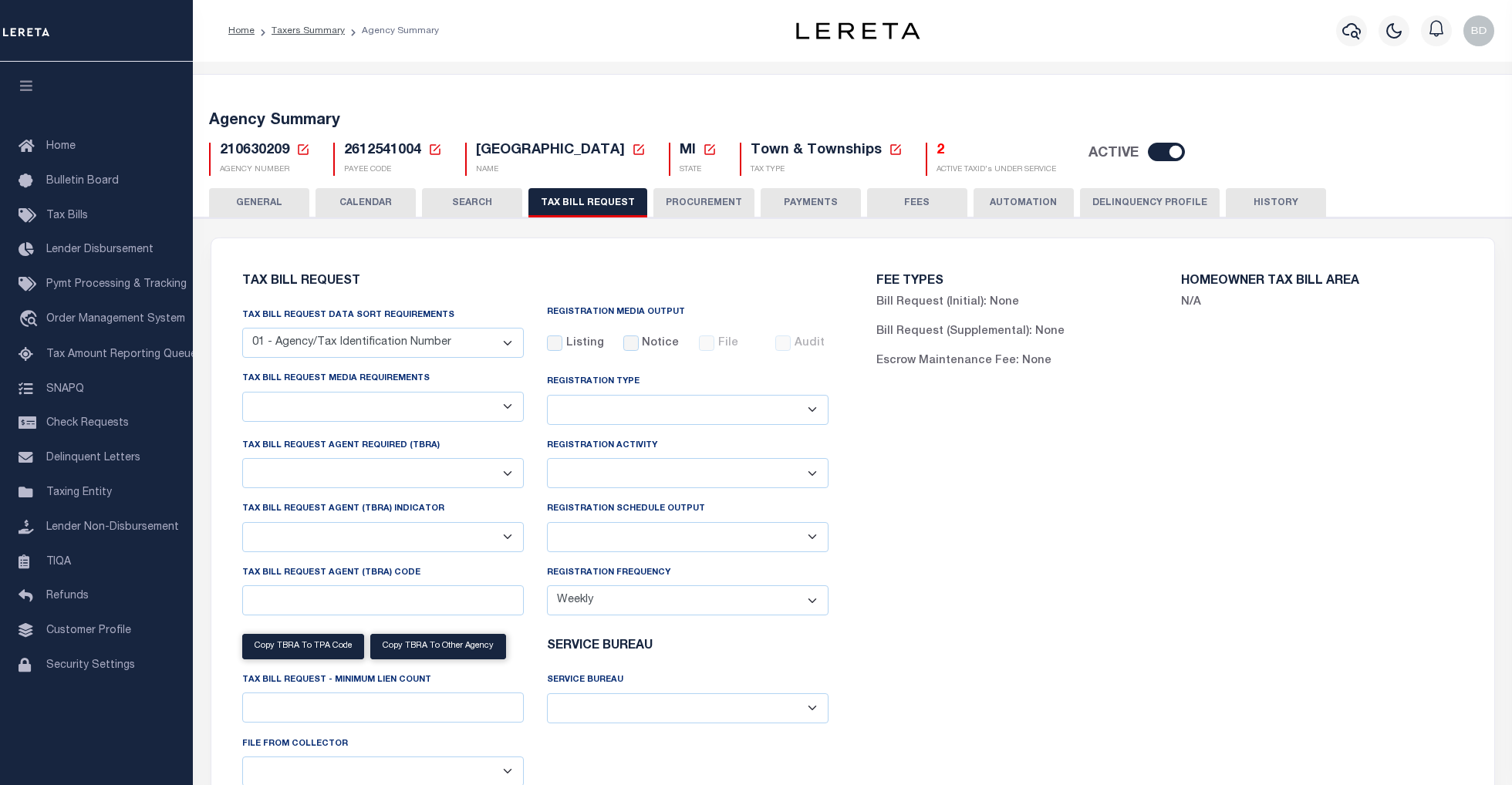
select select "27"
checkbox input "false"
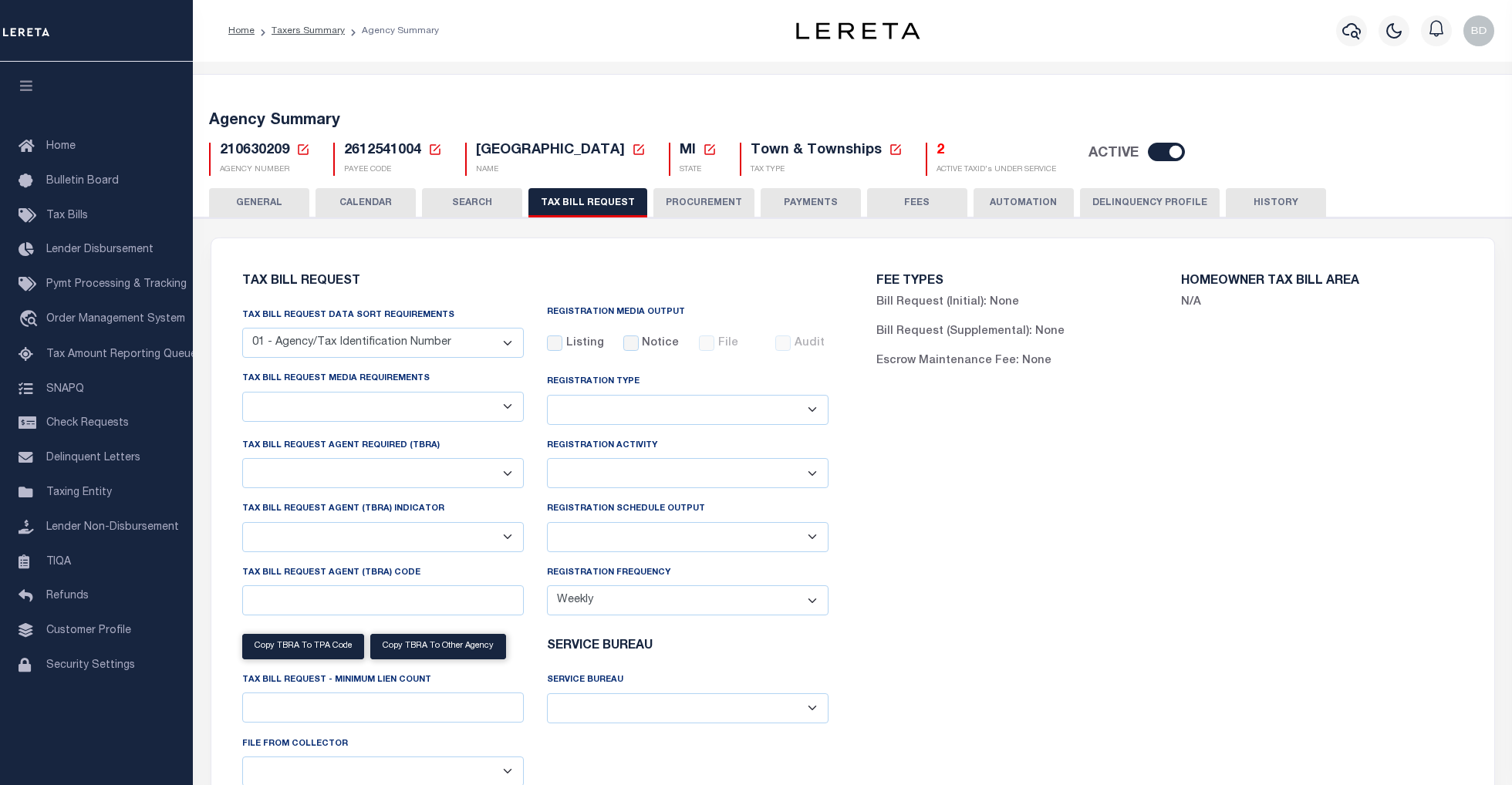
select select "22"
select select "true"
select select "13"
type input "00779"
select select
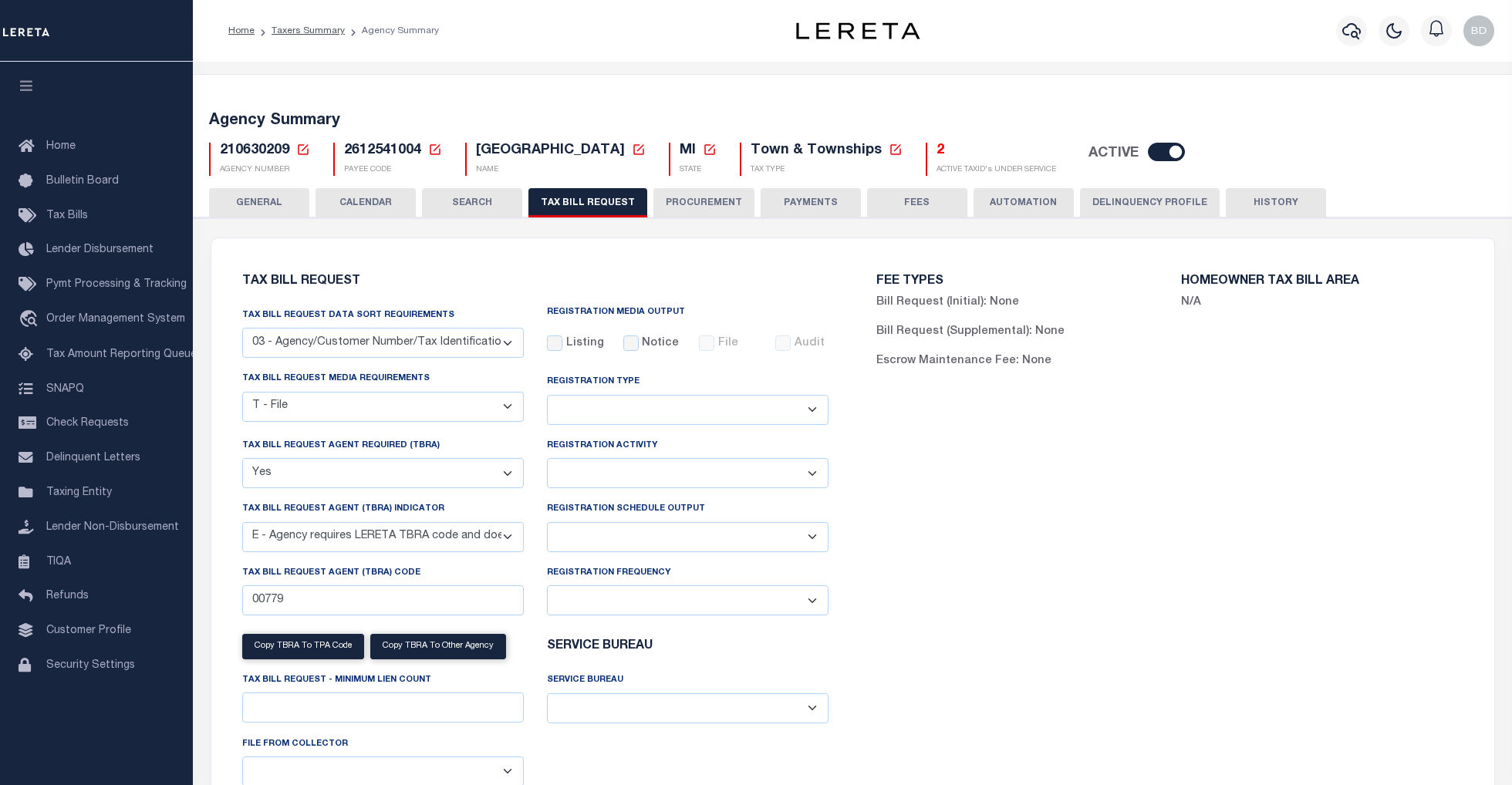
click at [298, 149] on icon at bounding box center [304, 149] width 11 height 11
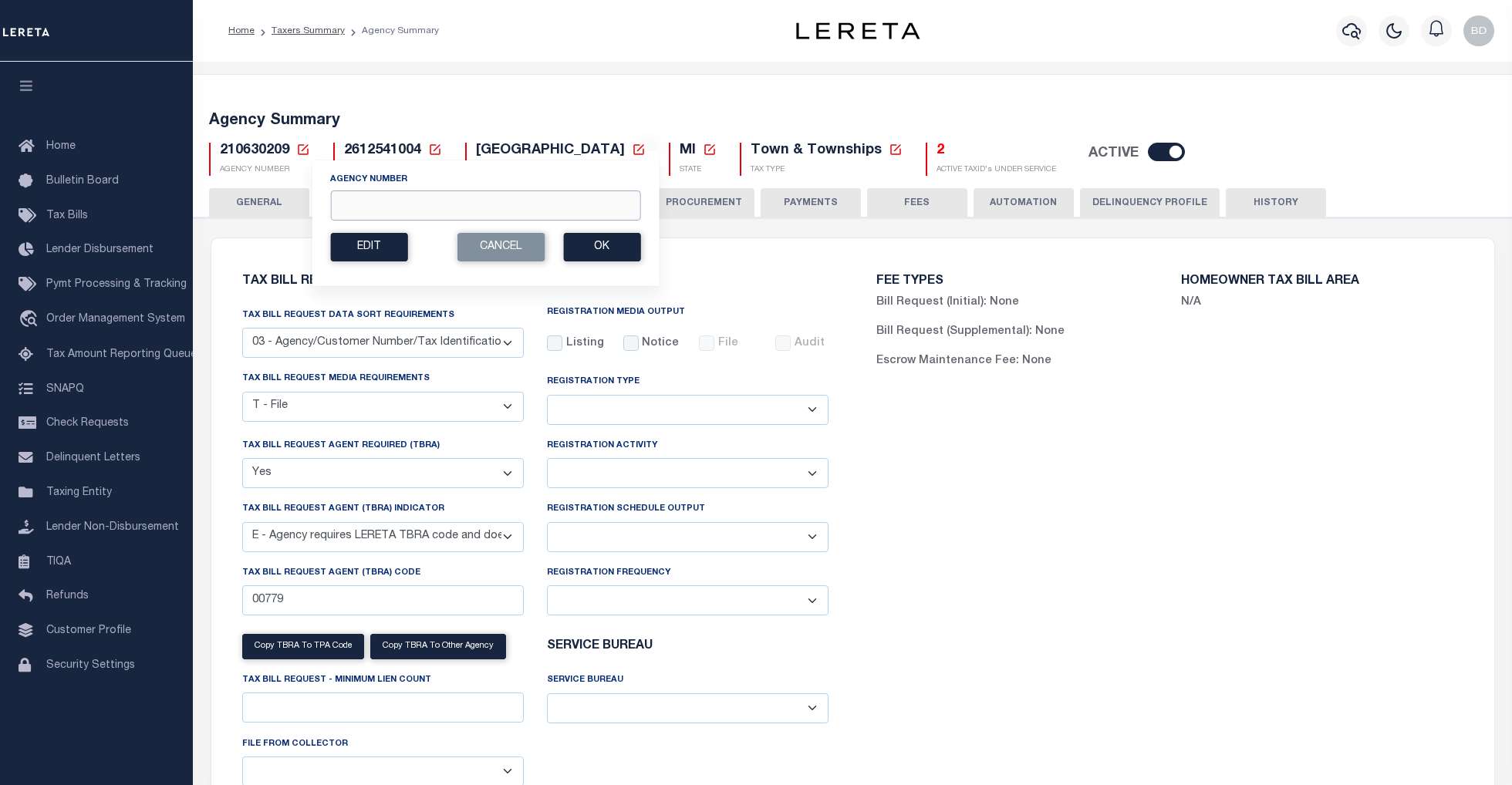
click at [393, 204] on input "Agency Number" at bounding box center [485, 205] width 310 height 30
type input "210630212"
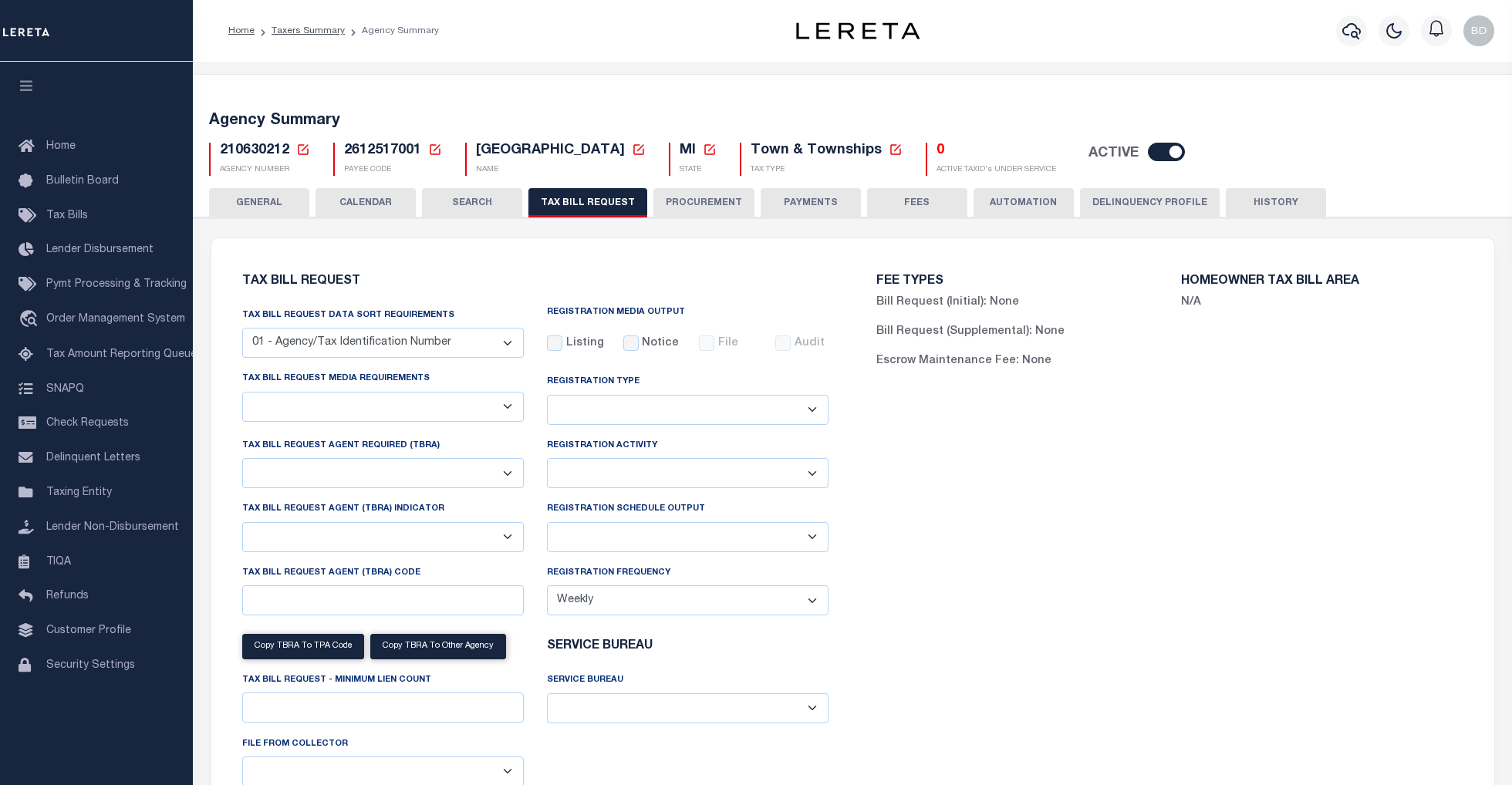
checkbox input "false"
select select "22"
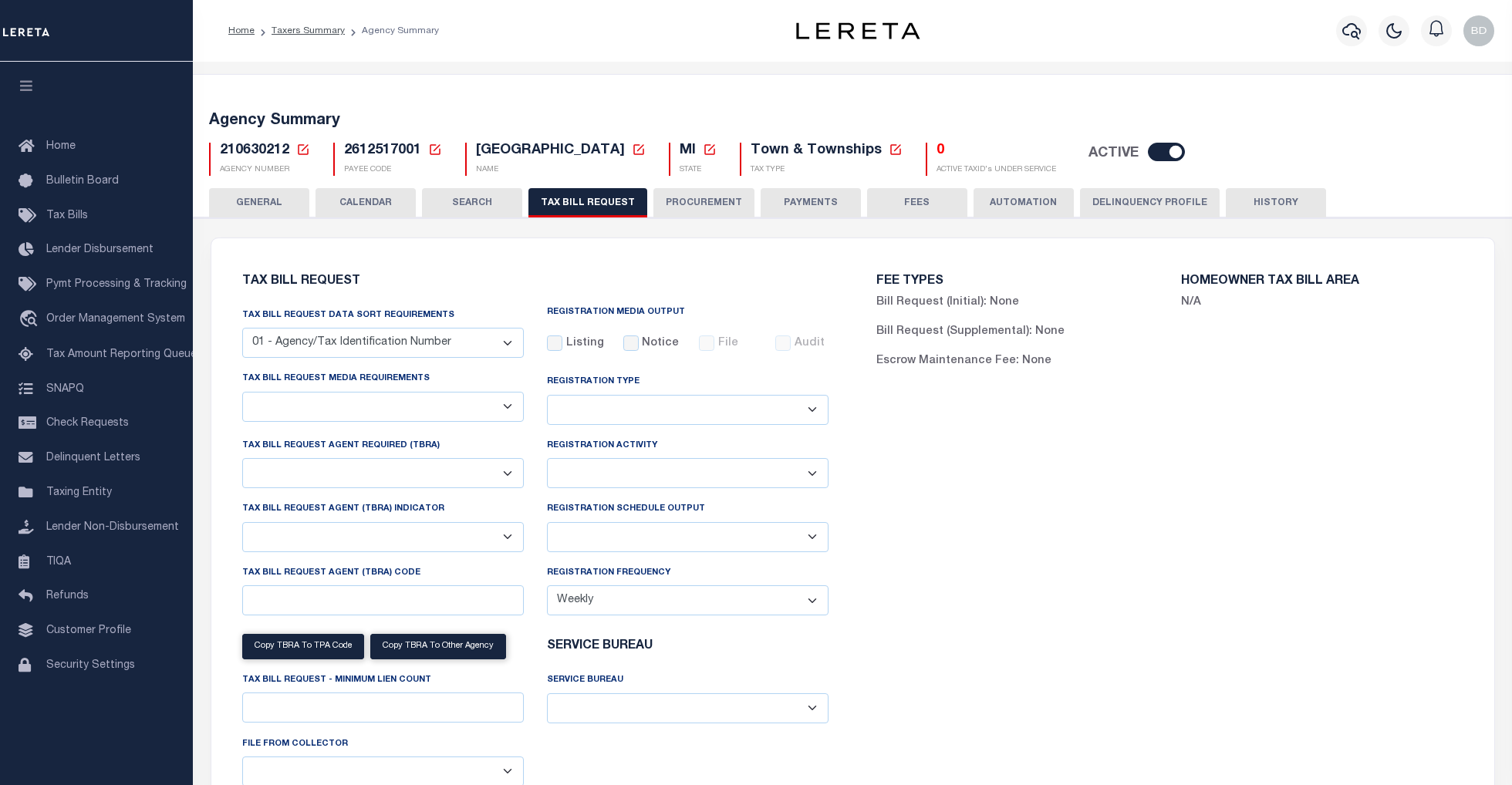
select select "true"
select select "13"
type input "00779"
select select
click at [60, 713] on li "Loan Onboarding" at bounding box center [96, 701] width 193 height 35
